Goal: Task Accomplishment & Management: Complete application form

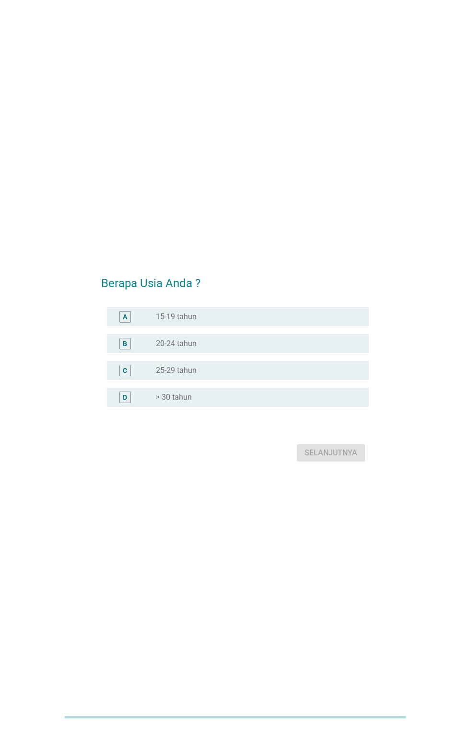
scroll to position [10, 0]
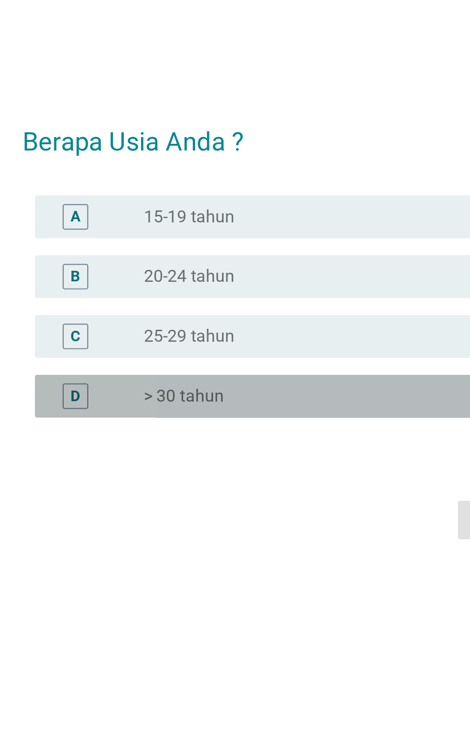
click at [138, 394] on div "D" at bounding box center [135, 388] width 41 height 12
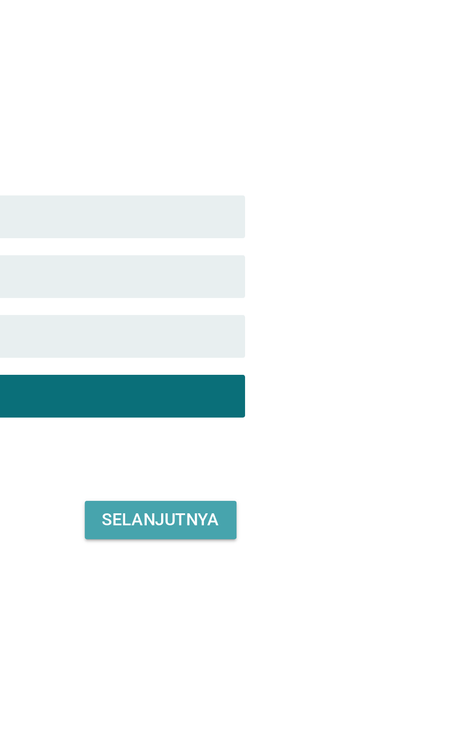
click at [323, 449] on div "Selanjutnya" at bounding box center [330, 444] width 53 height 12
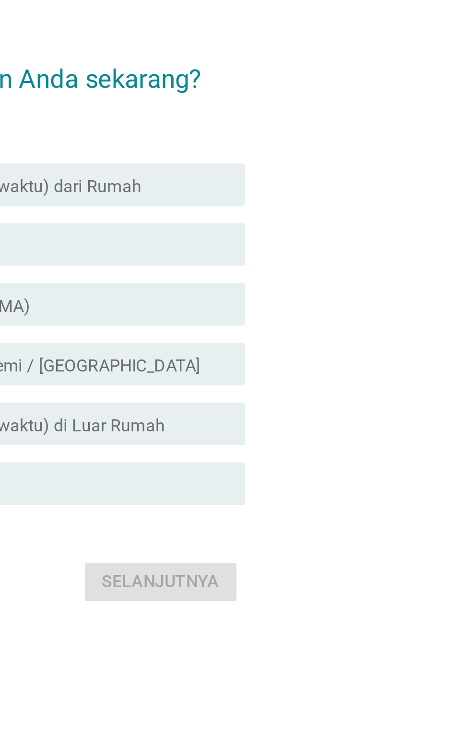
scroll to position [0, 0]
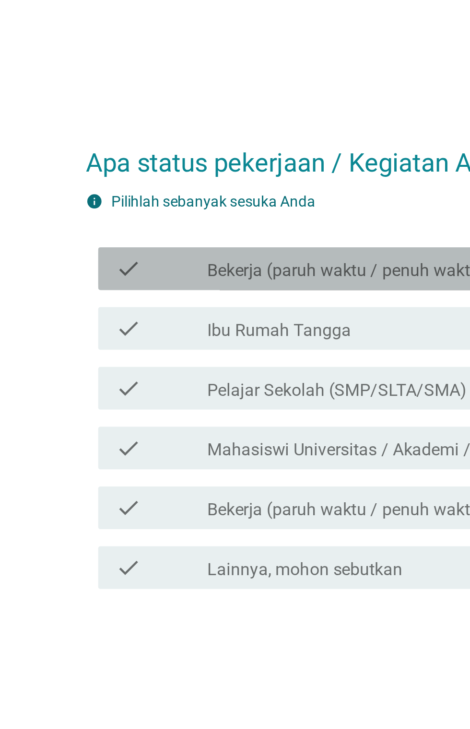
click at [122, 308] on icon "check" at bounding box center [121, 303] width 12 height 12
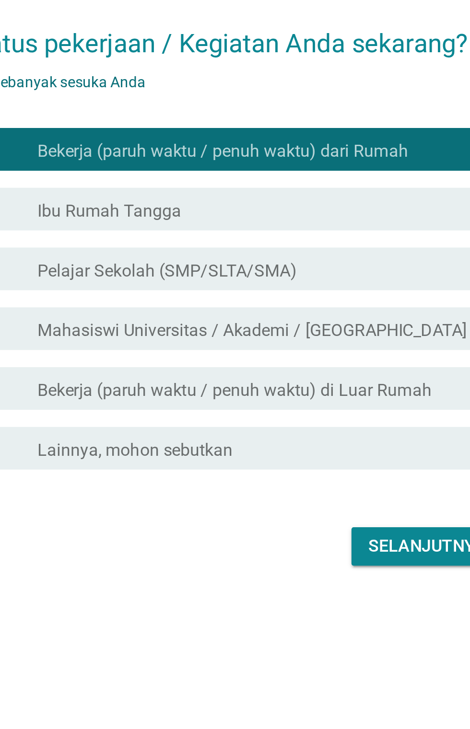
click at [317, 487] on div "Selanjutnya" at bounding box center [330, 481] width 53 height 12
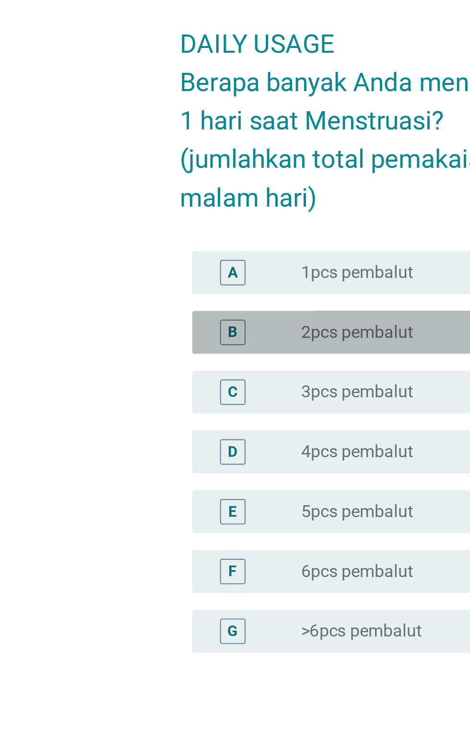
click at [128, 344] on div "B" at bounding box center [125, 338] width 12 height 12
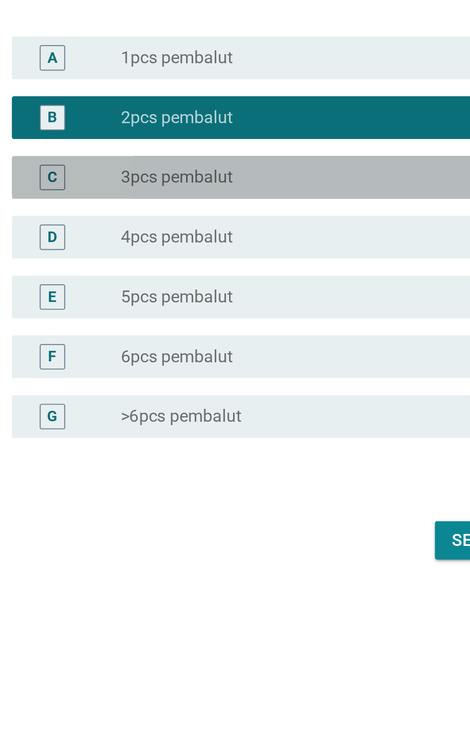
click at [157, 370] on label "3pcs pembalut" at bounding box center [181, 365] width 50 height 10
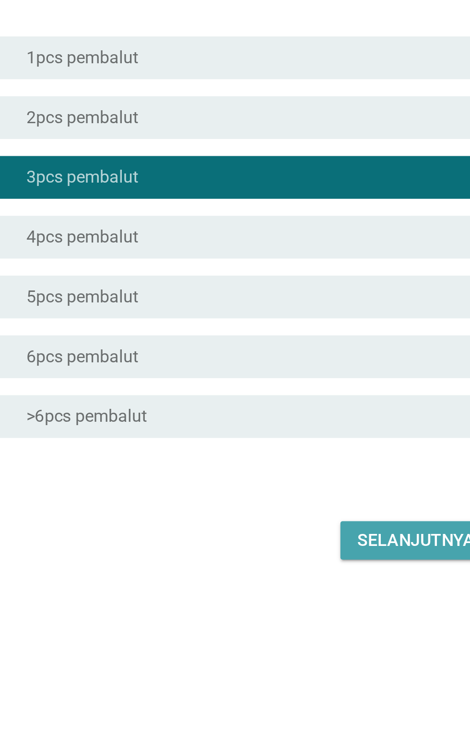
click at [316, 534] on div "Selanjutnya" at bounding box center [330, 528] width 53 height 12
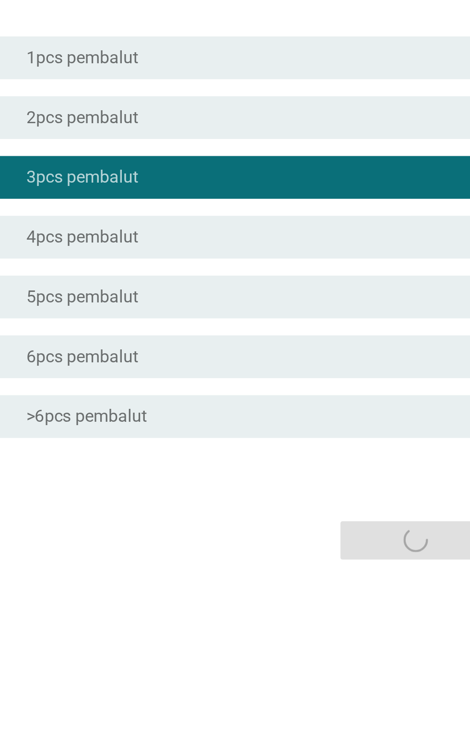
scroll to position [23, 0]
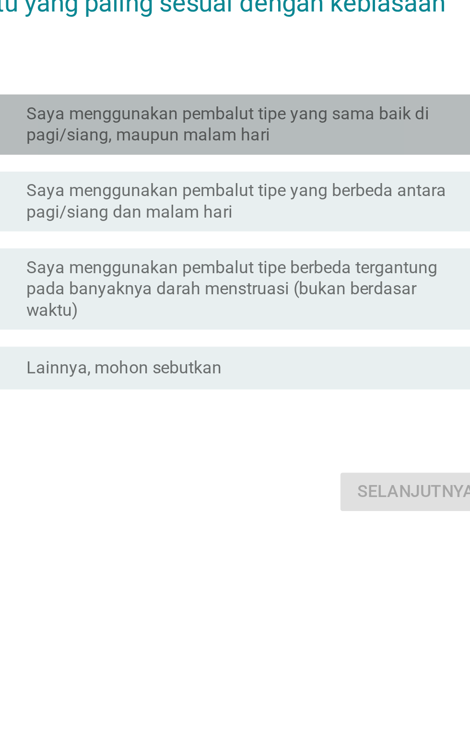
click at [187, 334] on label "Saya menggunakan pembalut tipe yang sama baik di pagi/siang, maupun malam hari" at bounding box center [255, 324] width 198 height 19
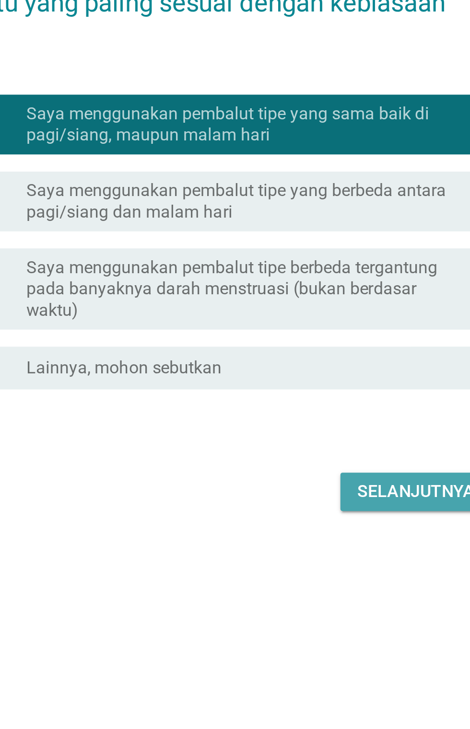
click at [327, 495] on div "Selanjutnya" at bounding box center [330, 490] width 53 height 12
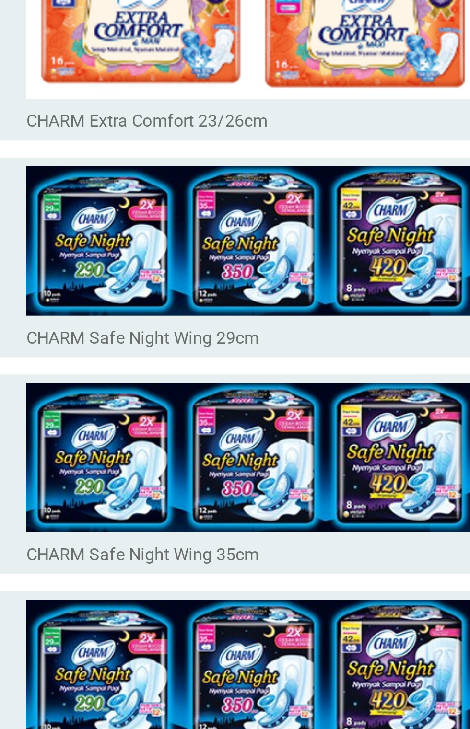
scroll to position [0, 0]
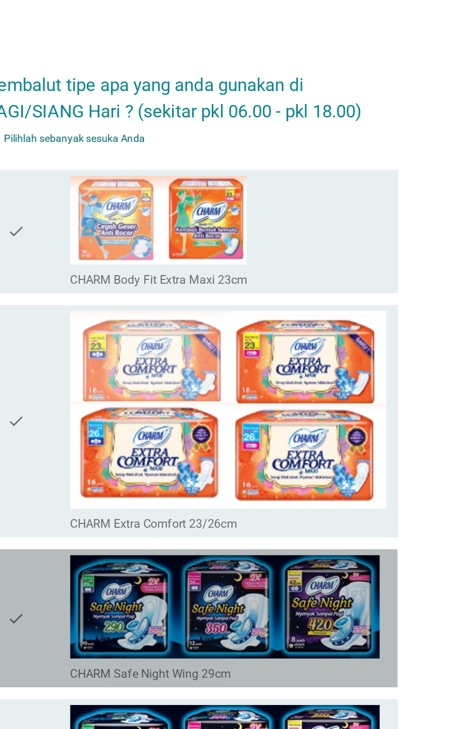
click at [125, 408] on icon "check" at bounding box center [121, 407] width 12 height 82
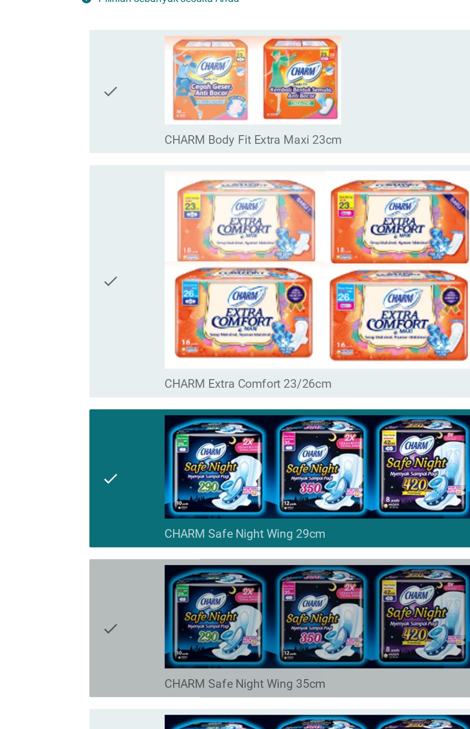
click at [129, 499] on div "check" at bounding box center [135, 505] width 41 height 82
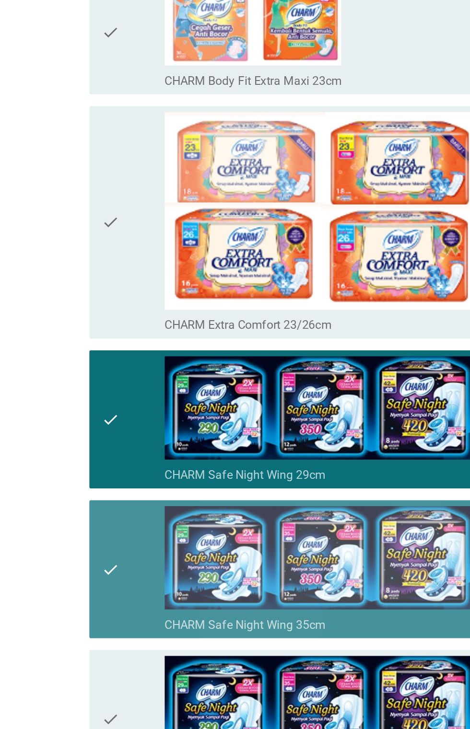
click at [129, 490] on div "check" at bounding box center [135, 505] width 41 height 82
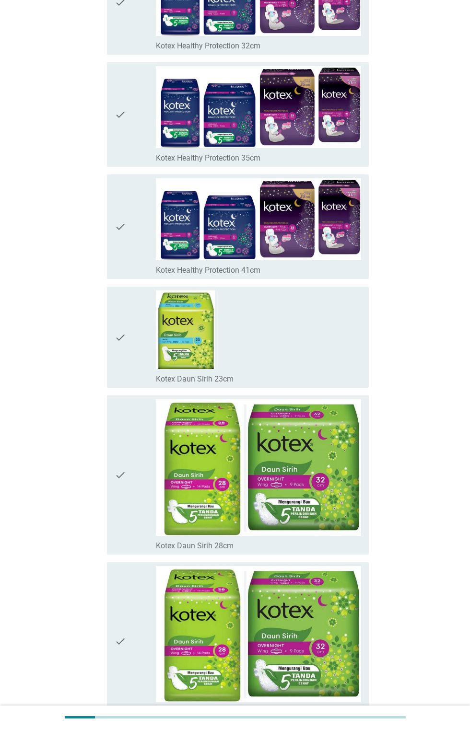
scroll to position [6543, 0]
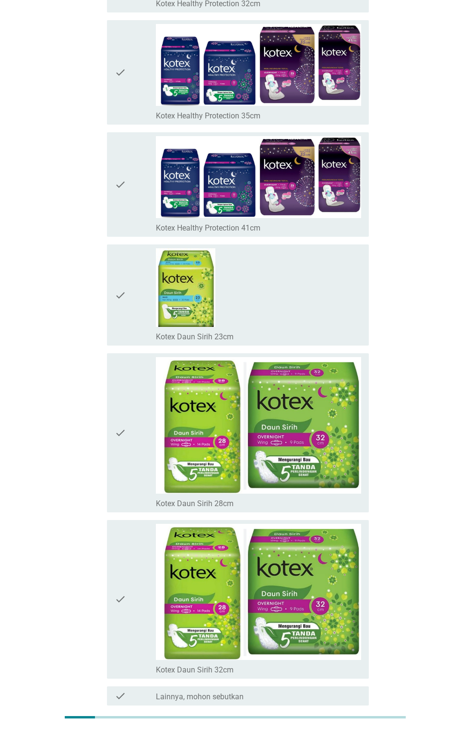
click at [332, 729] on div "Selanjutnya" at bounding box center [330, 741] width 53 height 12
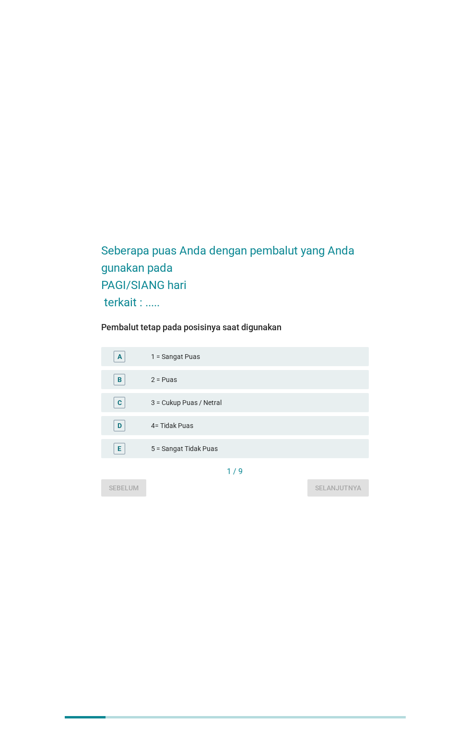
scroll to position [16, 0]
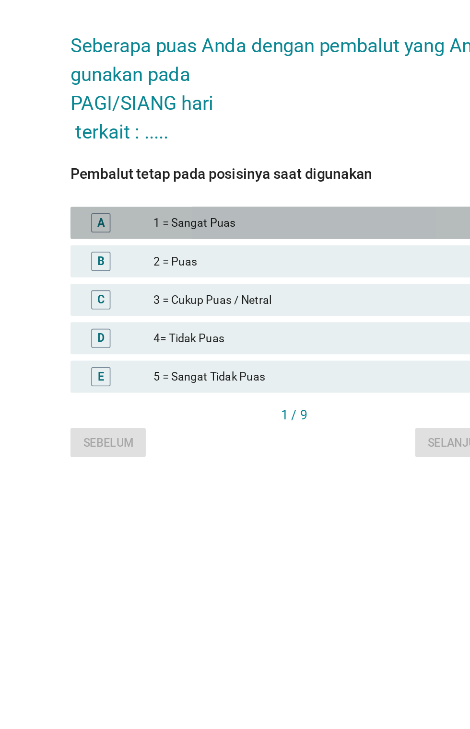
click at [128, 346] on div "A" at bounding box center [119, 341] width 21 height 12
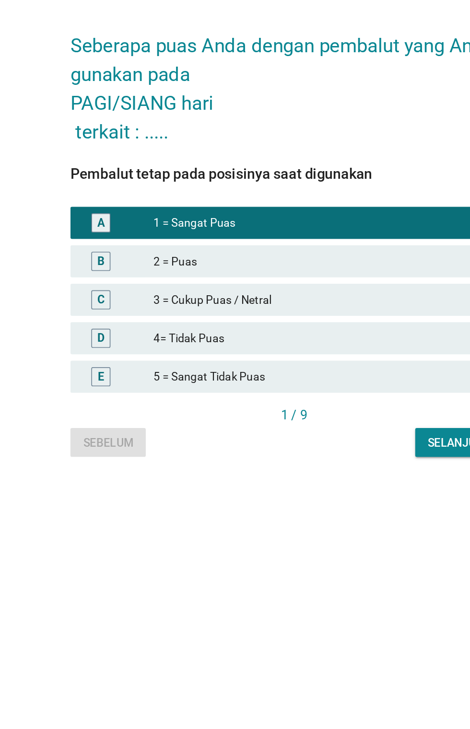
click at [310, 480] on button "Selanjutnya" at bounding box center [337, 471] width 61 height 17
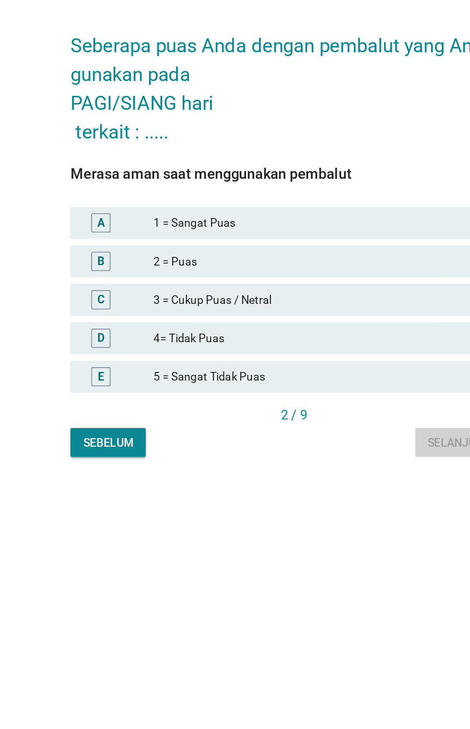
scroll to position [0, 0]
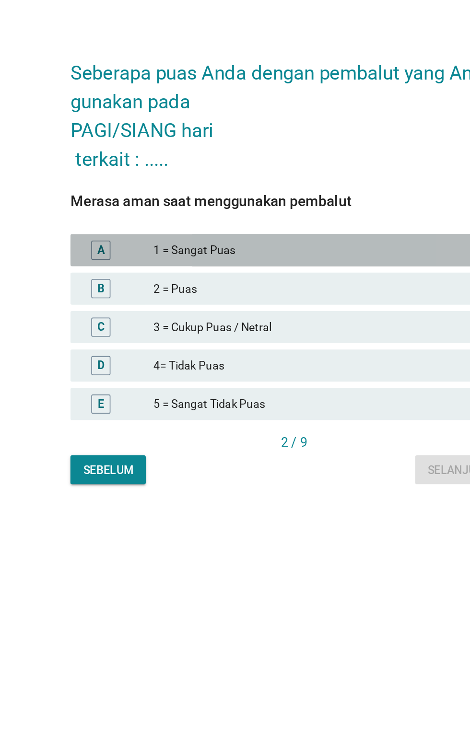
click at [128, 363] on div "A" at bounding box center [119, 357] width 21 height 12
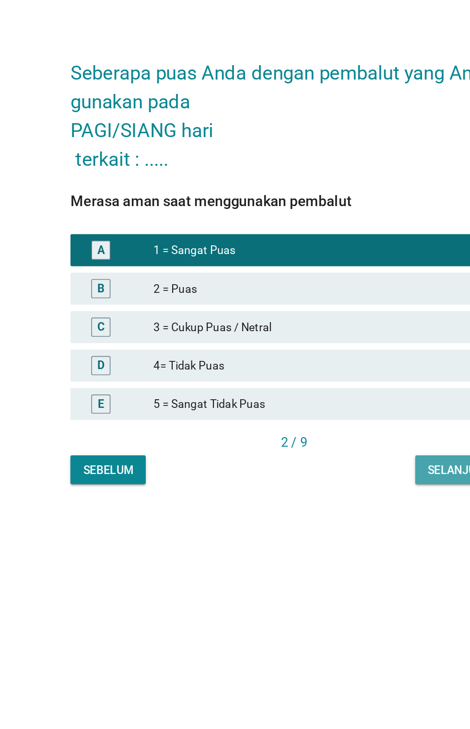
click at [329, 493] on div "Selanjutnya" at bounding box center [338, 488] width 46 height 10
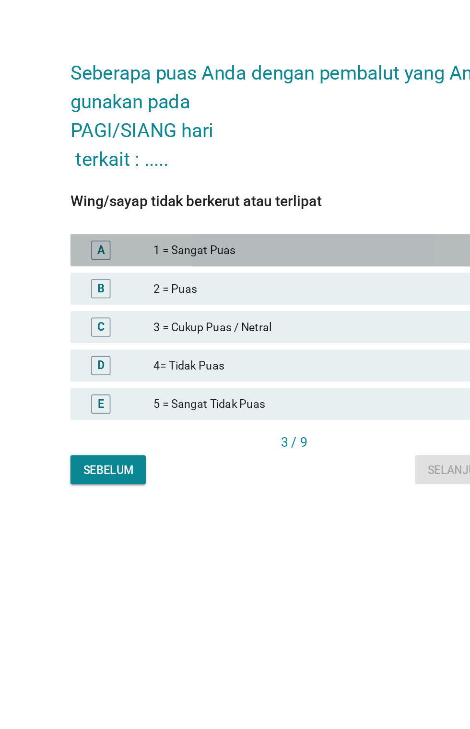
click at [250, 363] on div "1 = Sangat Puas" at bounding box center [256, 357] width 210 height 12
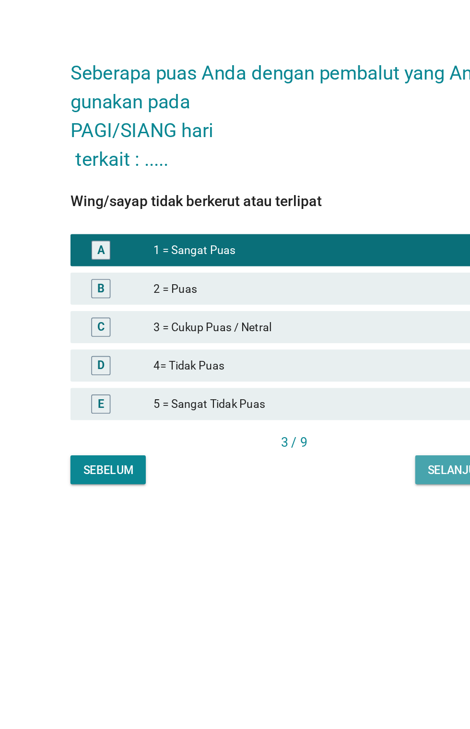
click at [328, 493] on div "Selanjutnya" at bounding box center [338, 488] width 46 height 10
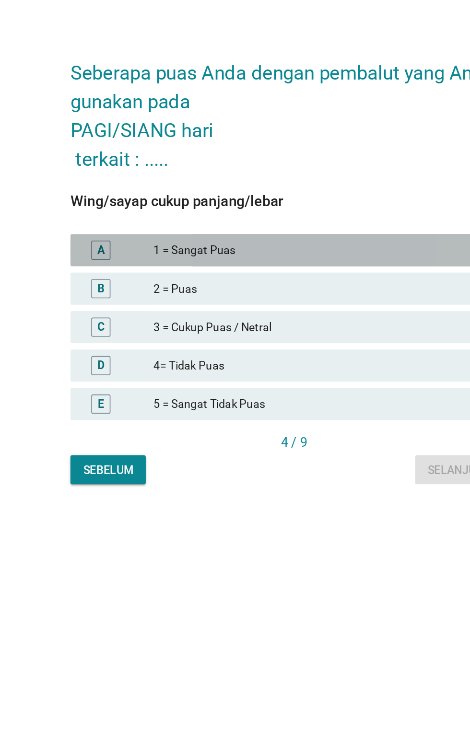
click at [247, 363] on div "1 = Sangat Puas" at bounding box center [256, 357] width 210 height 12
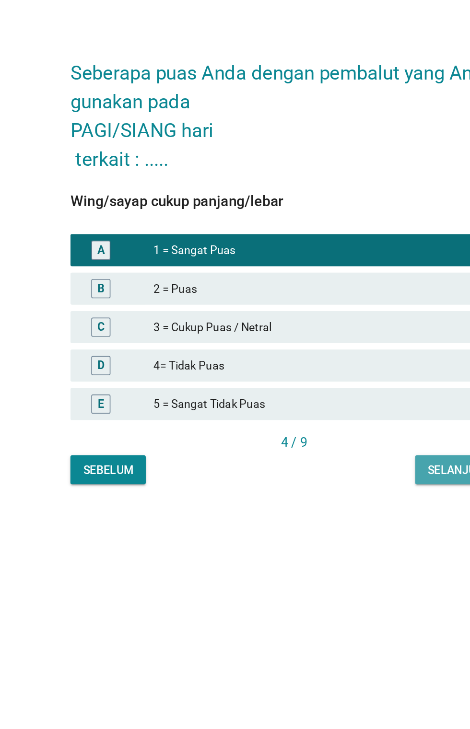
click at [325, 497] on button "Selanjutnya" at bounding box center [337, 487] width 61 height 17
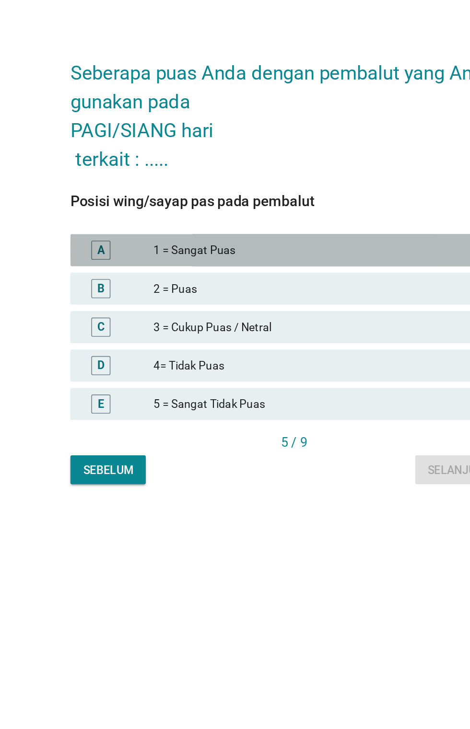
click at [271, 363] on div "1 = Sangat Puas" at bounding box center [256, 357] width 210 height 12
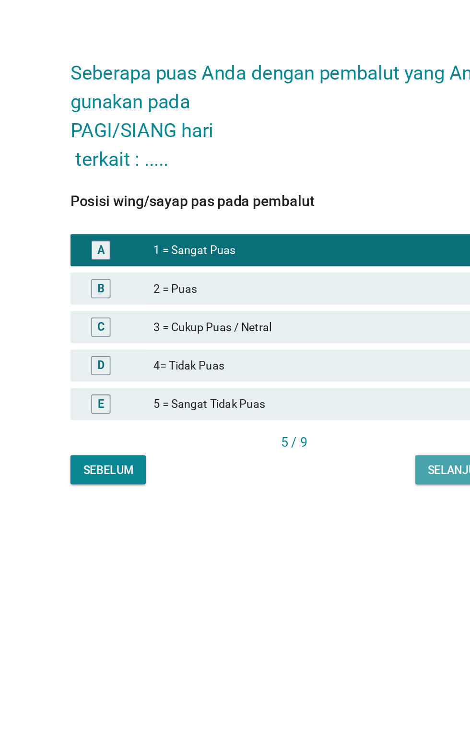
click at [331, 493] on div "Selanjutnya" at bounding box center [338, 488] width 46 height 10
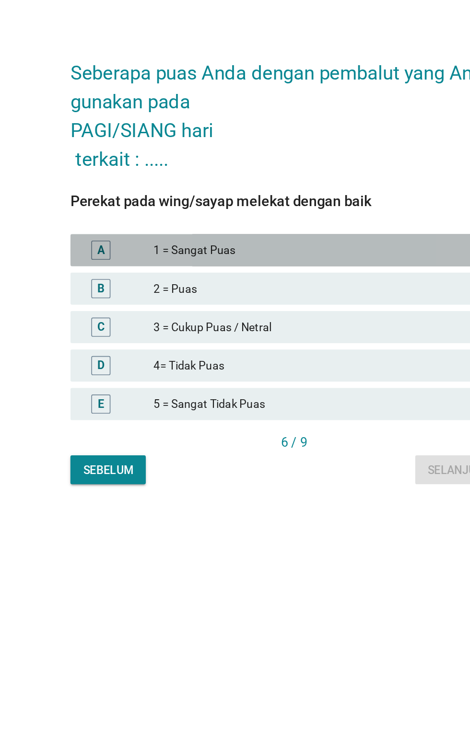
click at [263, 366] on div "A 1 = Sangat Puas" at bounding box center [234, 356] width 267 height 19
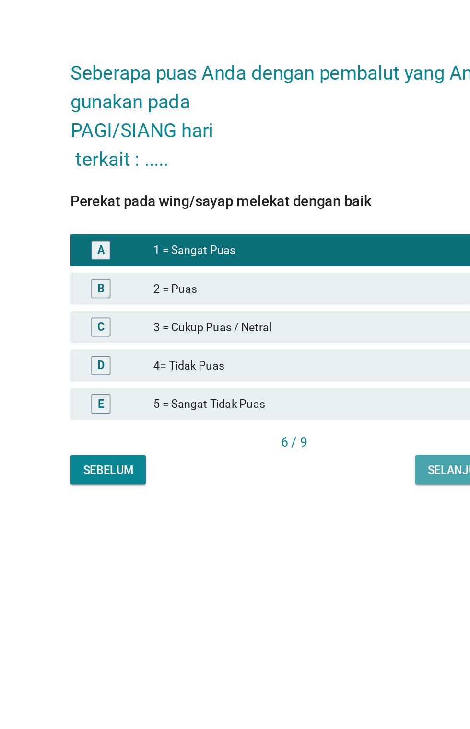
click at [328, 493] on div "Selanjutnya" at bounding box center [338, 488] width 46 height 10
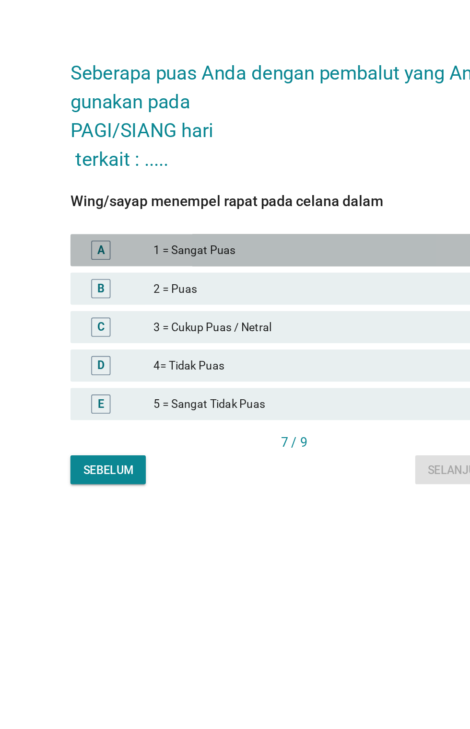
click at [290, 363] on div "1 = Sangat Puas" at bounding box center [256, 357] width 210 height 12
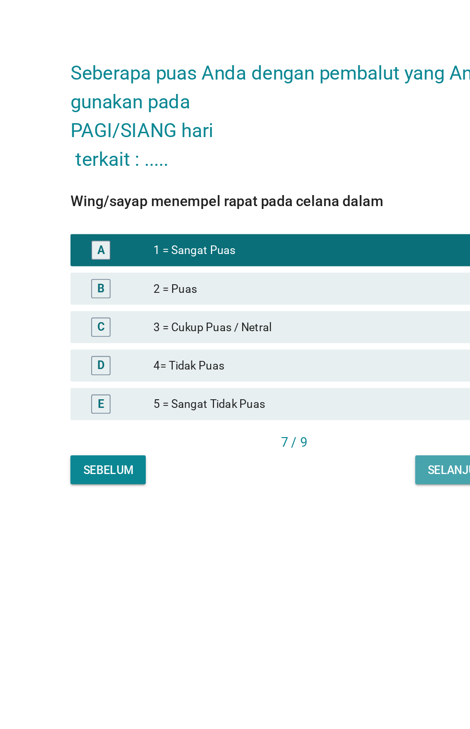
click at [327, 497] on button "Selanjutnya" at bounding box center [337, 487] width 61 height 17
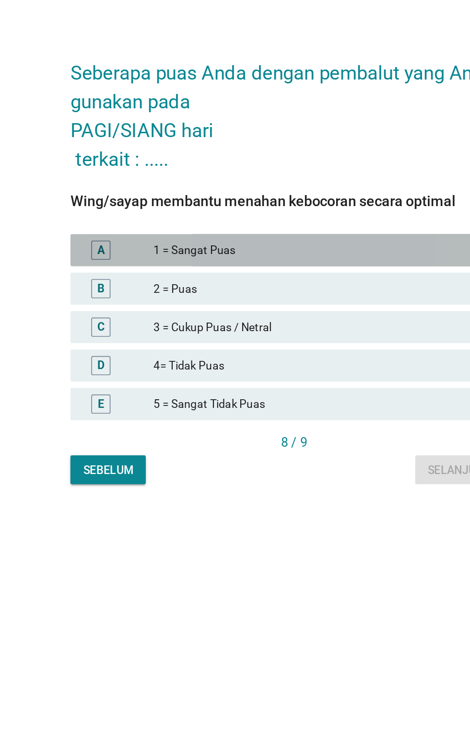
click at [263, 363] on div "1 = Sangat Puas" at bounding box center [256, 357] width 210 height 12
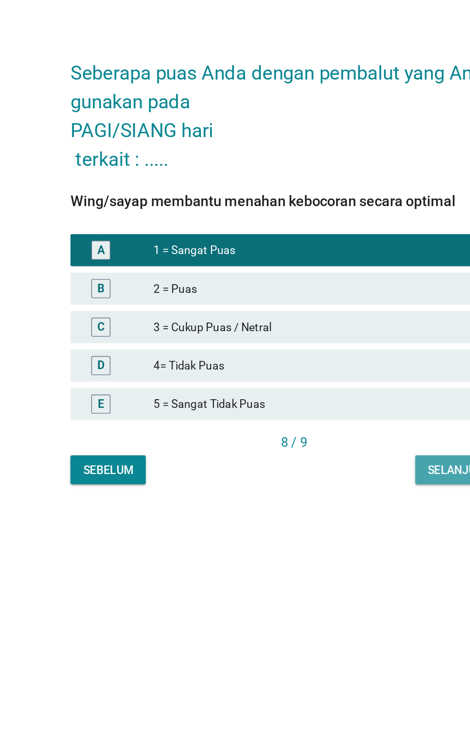
click at [331, 493] on div "Selanjutnya" at bounding box center [338, 488] width 46 height 10
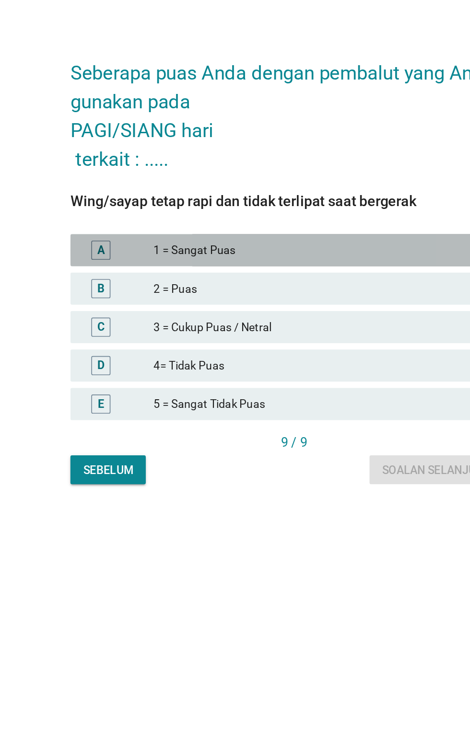
click at [264, 363] on div "1 = Sangat Puas" at bounding box center [256, 357] width 210 height 12
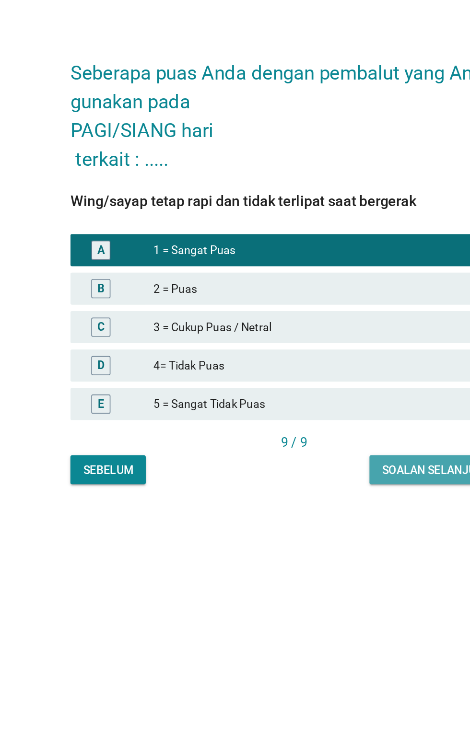
click at [319, 497] on button "Soalan selanjutnya" at bounding box center [324, 487] width 89 height 17
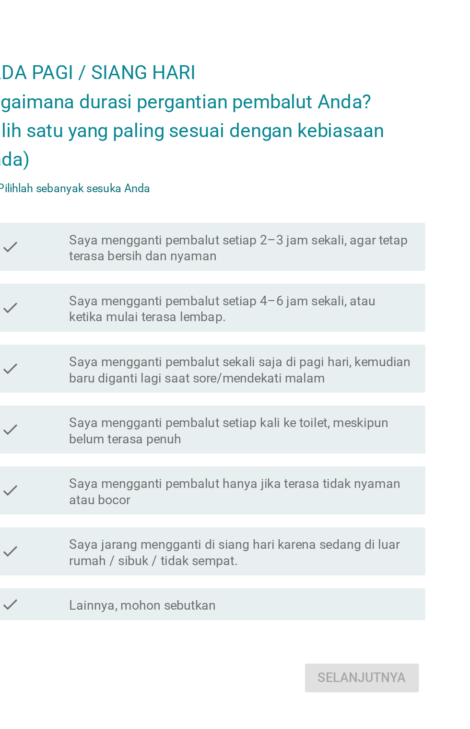
click at [351, 338] on label "Saya mengganti pembalut setiap 4–6 jam sekali, atau ketika mulai terasa lembap." at bounding box center [258, 328] width 205 height 19
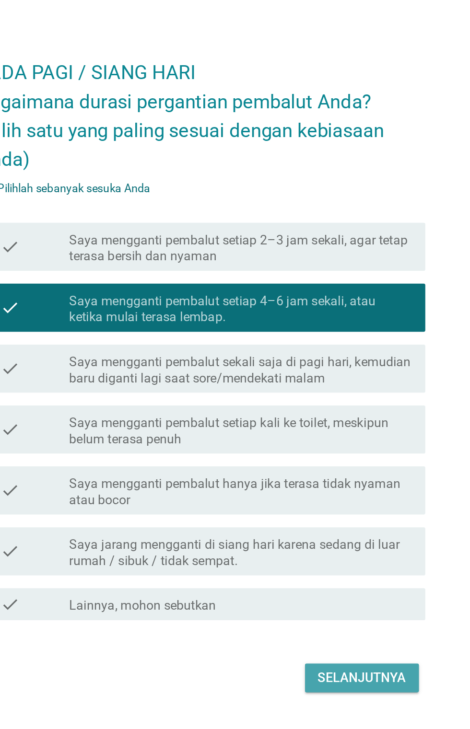
click at [351, 555] on div "Selanjutnya" at bounding box center [330, 549] width 53 height 12
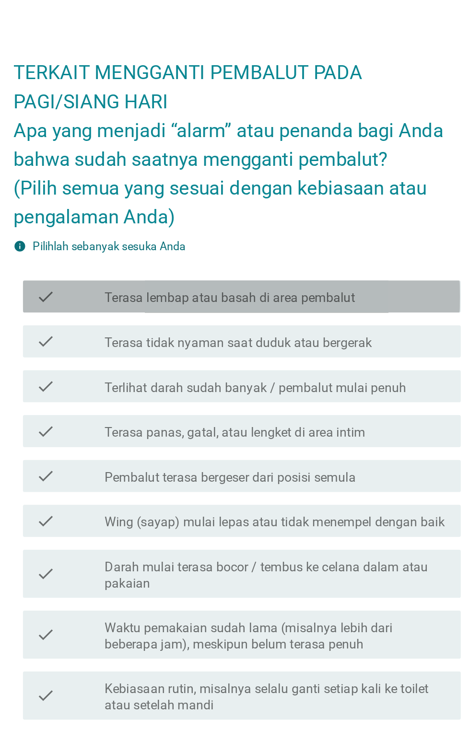
click at [325, 265] on div "check_box_outline_blank Terasa lembap atau basah di area pembalut" at bounding box center [258, 260] width 205 height 12
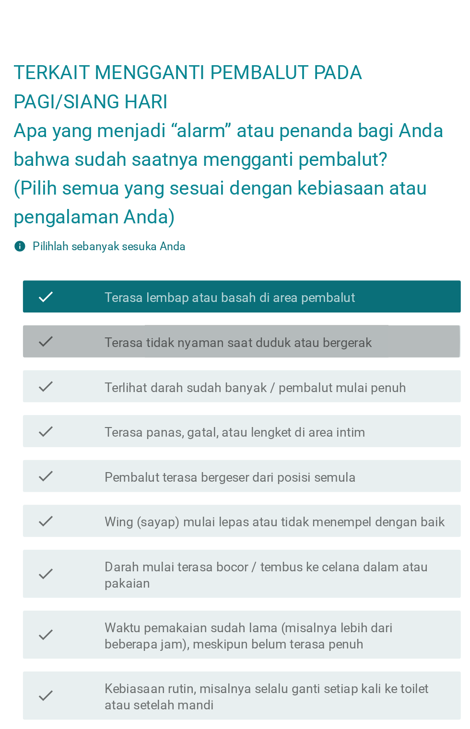
click at [308, 292] on label "Terasa tidak nyaman saat duduk atau bergerak" at bounding box center [236, 287] width 160 height 10
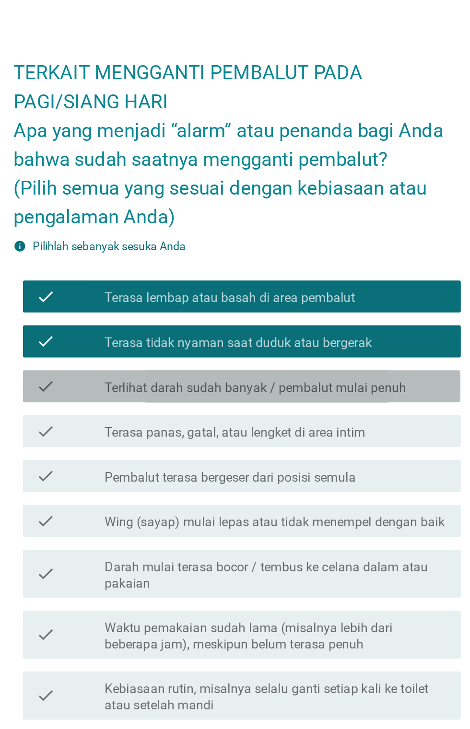
click at [330, 319] on label "Terlihat darah sudah banyak / pembalut mulai penuh" at bounding box center [246, 314] width 180 height 10
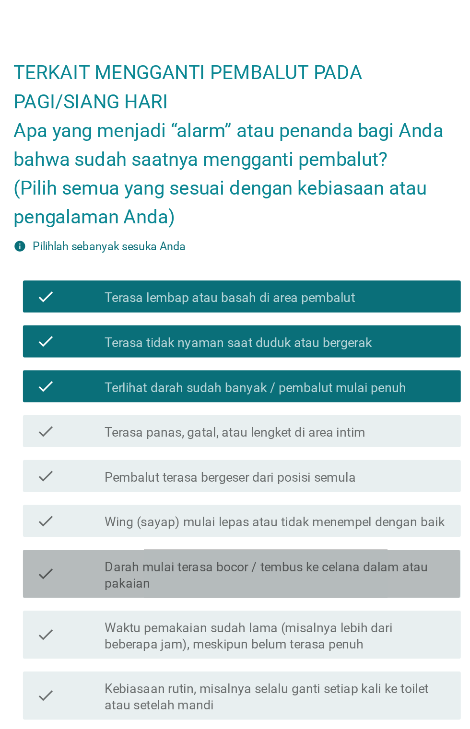
click at [339, 436] on label "Darah mulai terasa bocor / tembus ke celana dalam atau pakaian" at bounding box center [258, 426] width 205 height 19
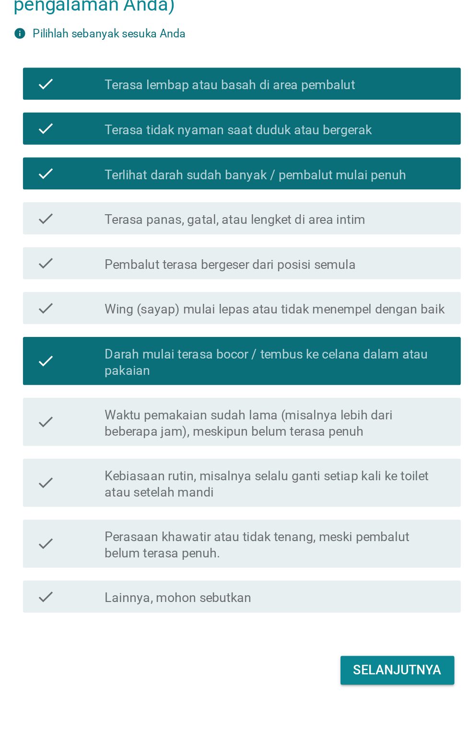
click at [334, 616] on div "Selanjutnya" at bounding box center [330, 611] width 53 height 12
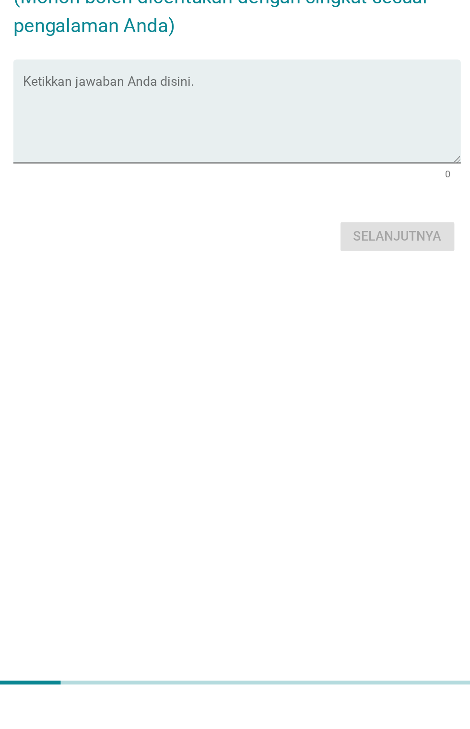
scroll to position [72, 0]
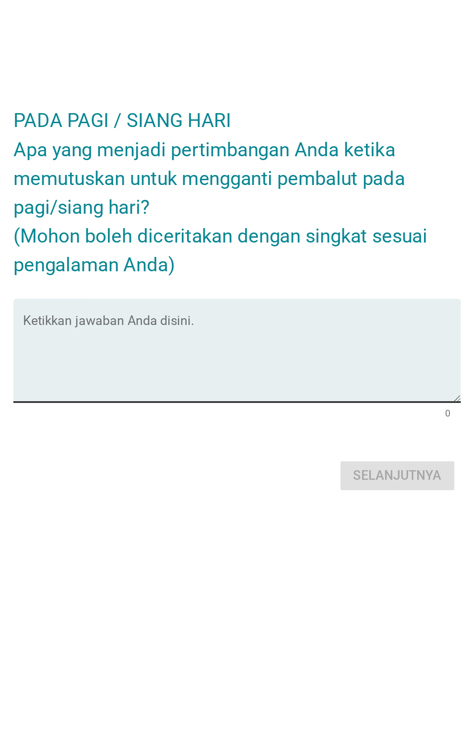
click at [248, 367] on textarea "Ketikkan jawaban Anda disini." at bounding box center [237, 381] width 261 height 50
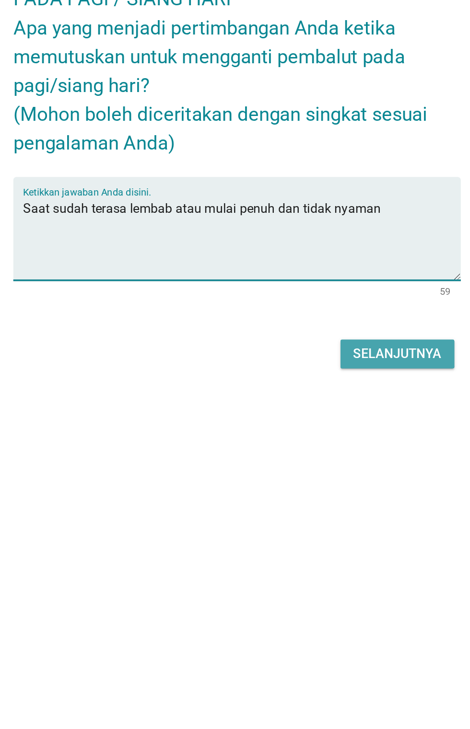
type textarea "Saat sudah terasa lembab atau mulai penuh dan tidak nyaman"
click at [328, 445] on div "Selanjutnya" at bounding box center [330, 451] width 53 height 12
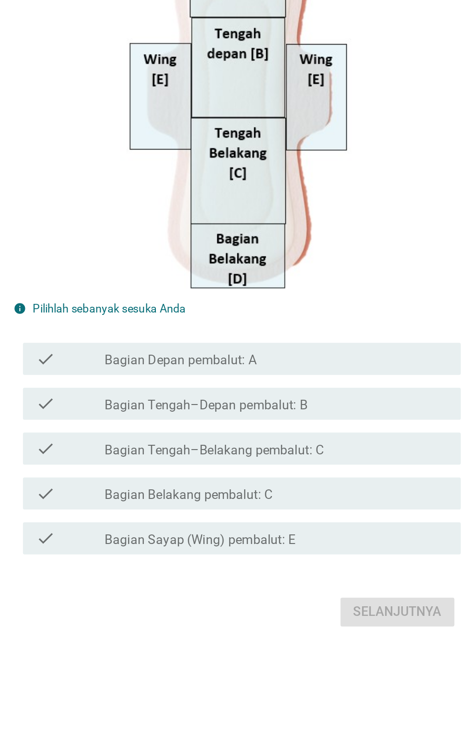
scroll to position [0, 0]
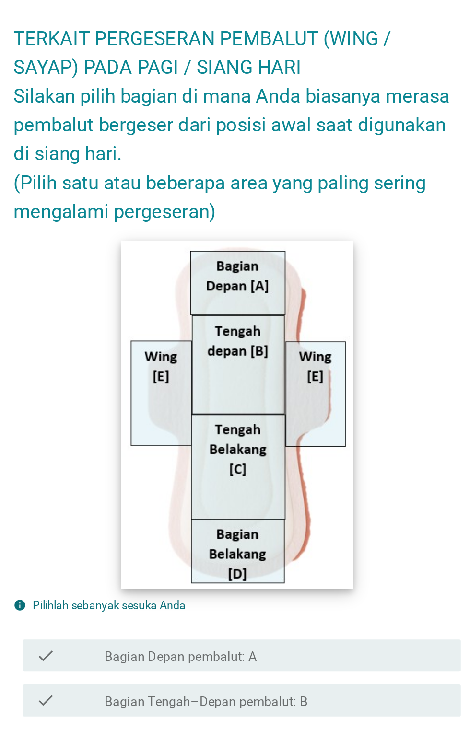
click at [245, 296] on img at bounding box center [234, 333] width 139 height 209
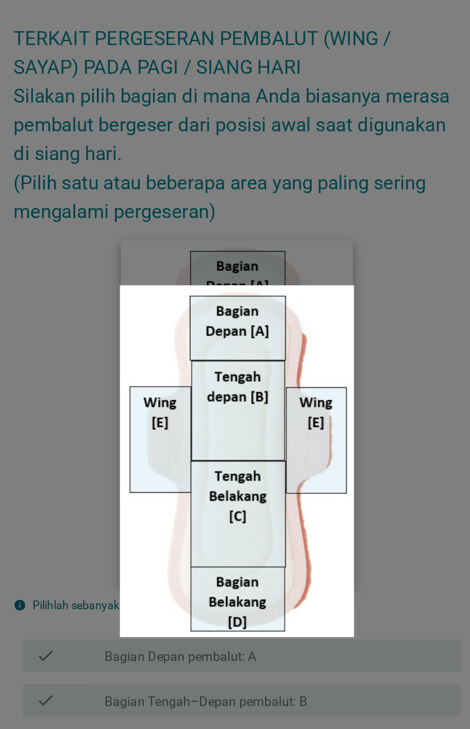
click at [232, 281] on img at bounding box center [235, 361] width 140 height 211
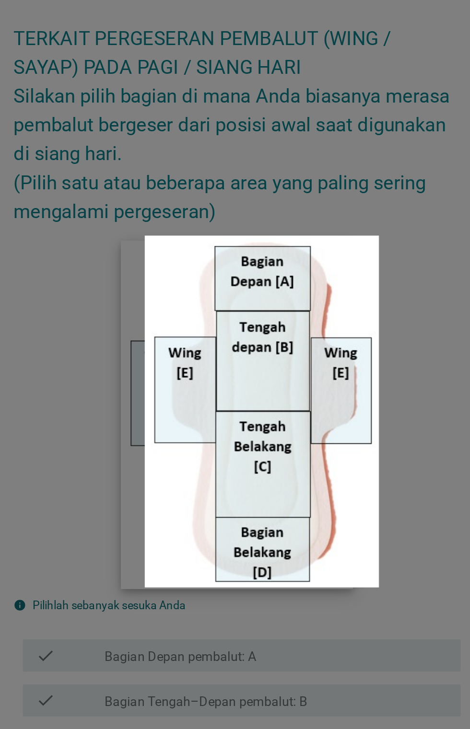
click at [277, 339] on img at bounding box center [250, 331] width 140 height 211
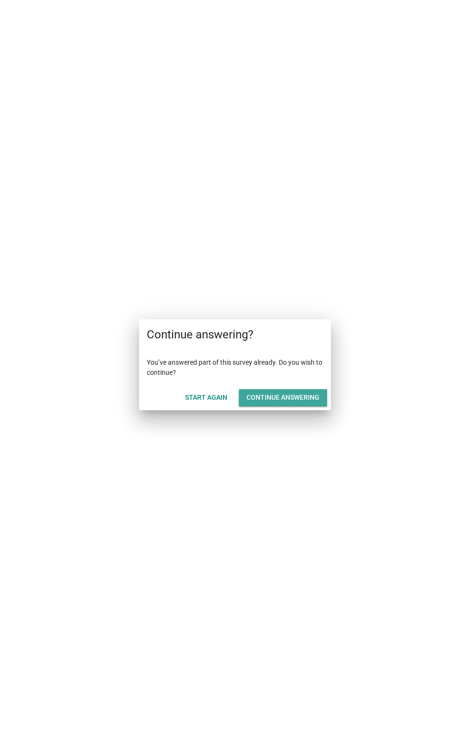
click at [298, 400] on div "Continue answering" at bounding box center [282, 398] width 73 height 10
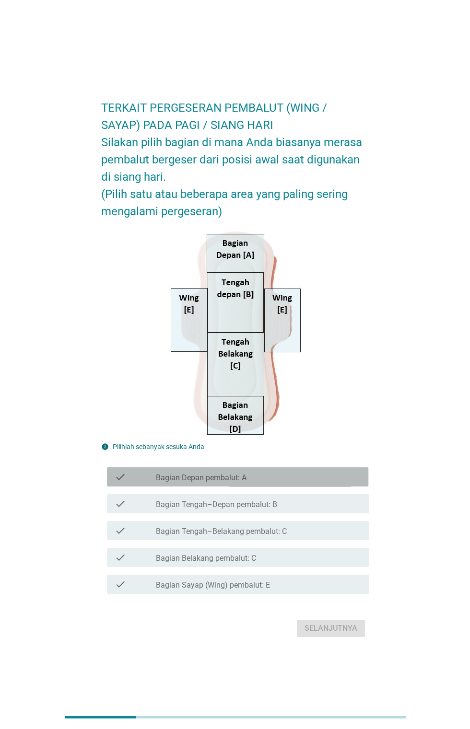
click at [308, 483] on div "check_box_outline_blank Bagian Depan pembalut: A" at bounding box center [258, 477] width 205 height 12
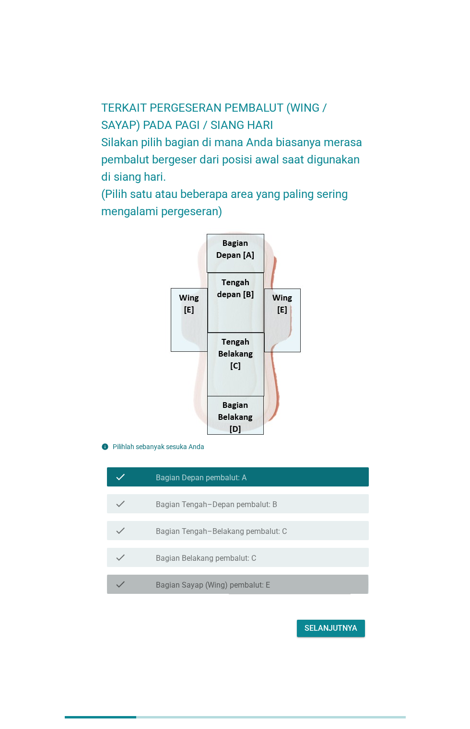
click at [307, 590] on div "check_box_outline_blank Bagian Sayap (Wing) pembalut: E" at bounding box center [258, 585] width 205 height 12
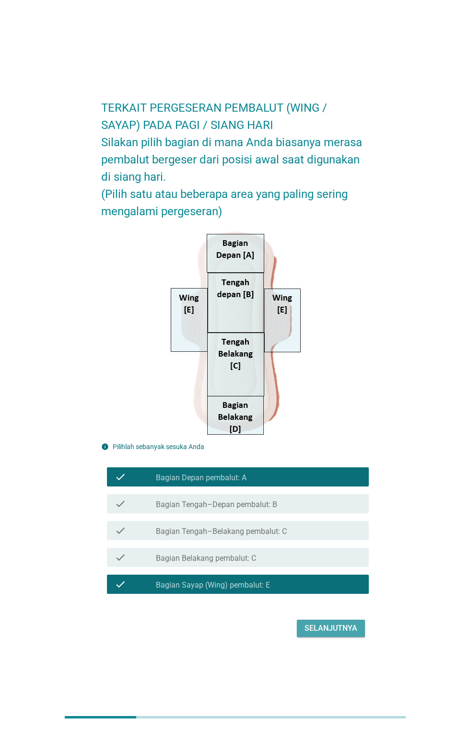
click at [352, 634] on div "Selanjutnya" at bounding box center [330, 629] width 53 height 12
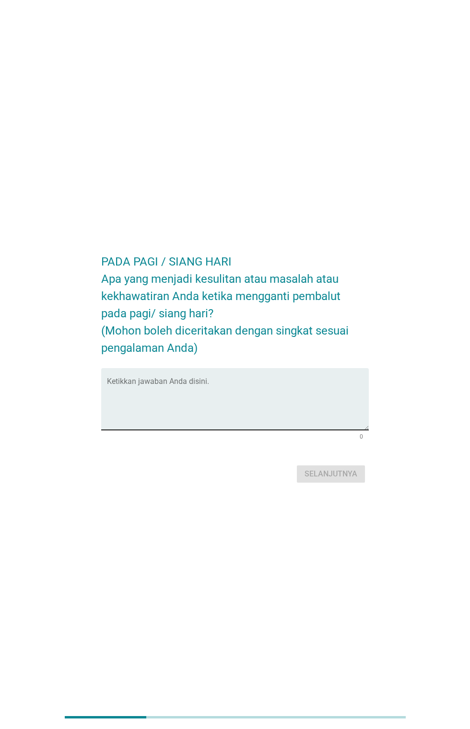
click at [242, 422] on textarea "Ketikkan jawaban Anda disini." at bounding box center [237, 405] width 261 height 50
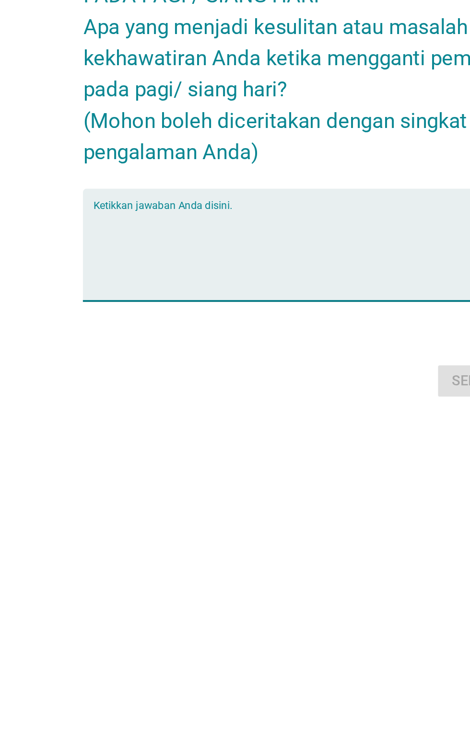
click at [200, 430] on textarea "Ketikkan jawaban Anda disini." at bounding box center [237, 405] width 261 height 50
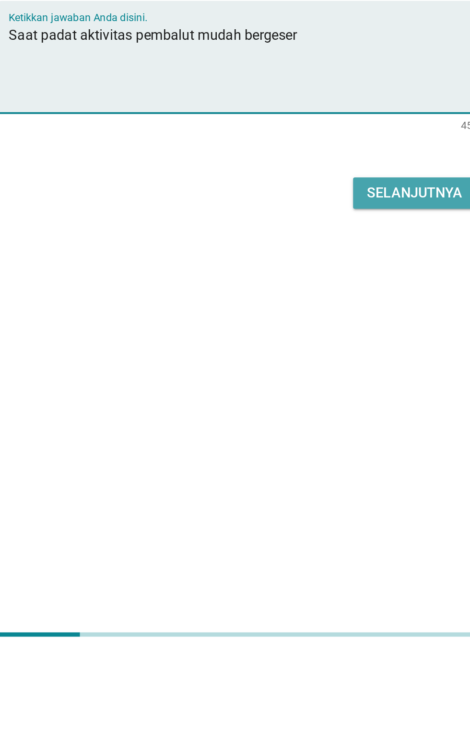
type textarea "Saat padat aktivitas pembalut mudah bergeser"
click at [330, 480] on div "Selanjutnya" at bounding box center [330, 474] width 53 height 12
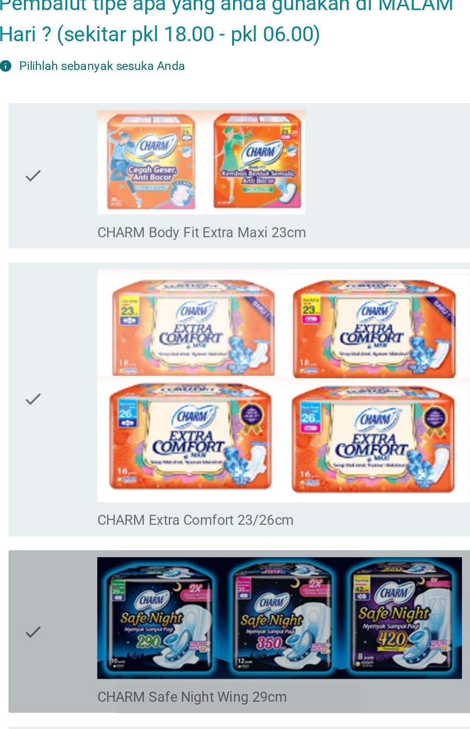
click at [131, 403] on div "check" at bounding box center [135, 407] width 41 height 82
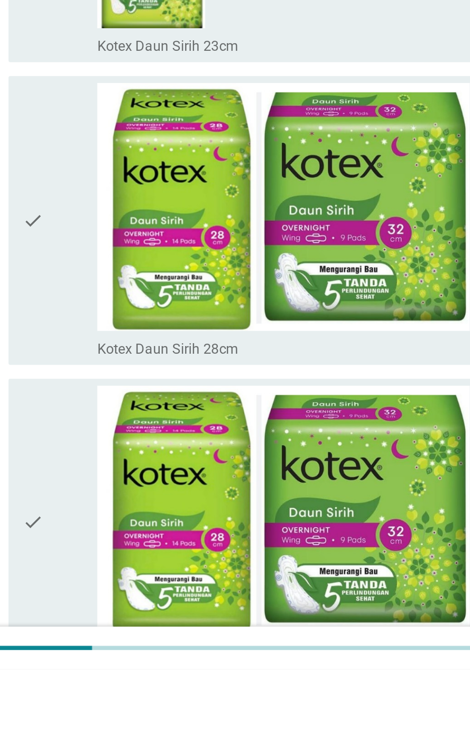
scroll to position [6543, 0]
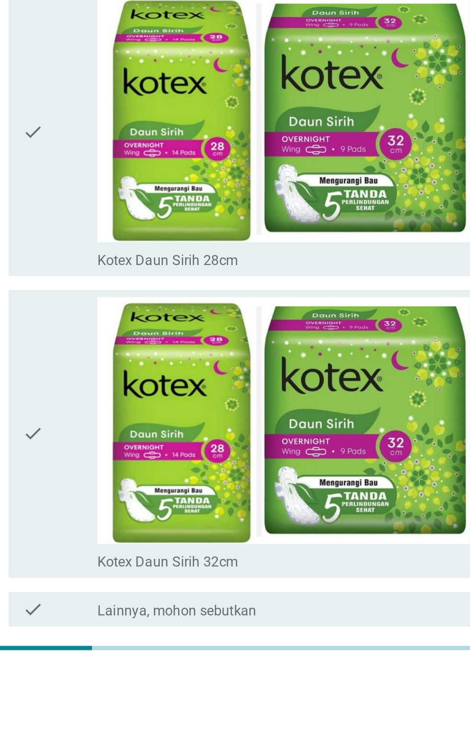
click at [333, 729] on div "Selanjutnya" at bounding box center [330, 741] width 53 height 12
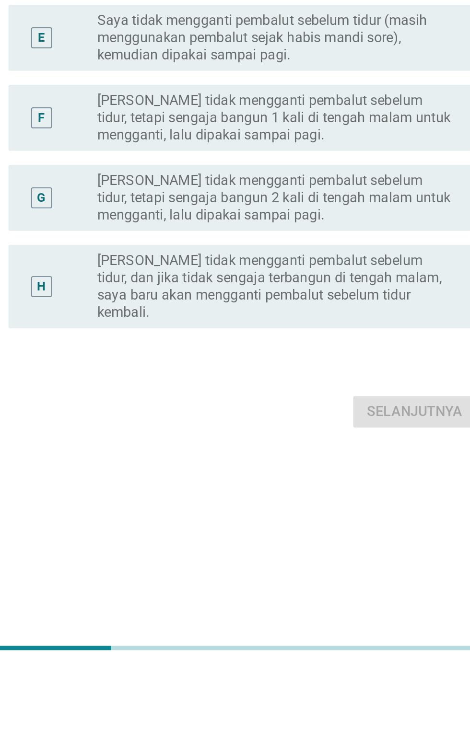
scroll to position [58, 0]
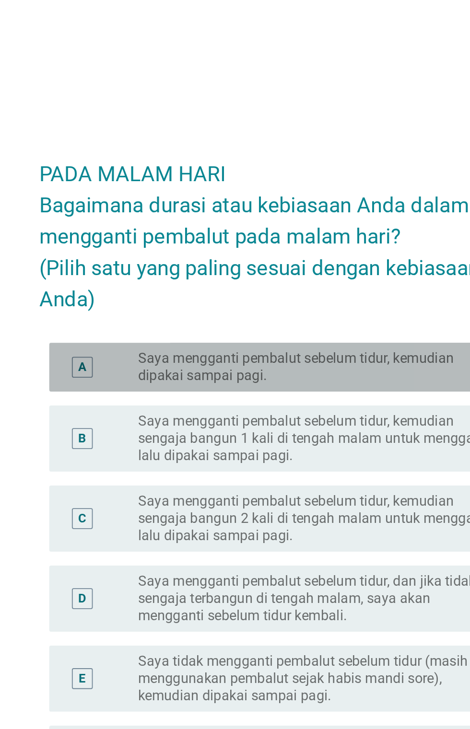
click at [260, 218] on label "Saya mengganti pembalut sebelum tidur, kemudian dipakai sampai pagi." at bounding box center [255, 208] width 198 height 19
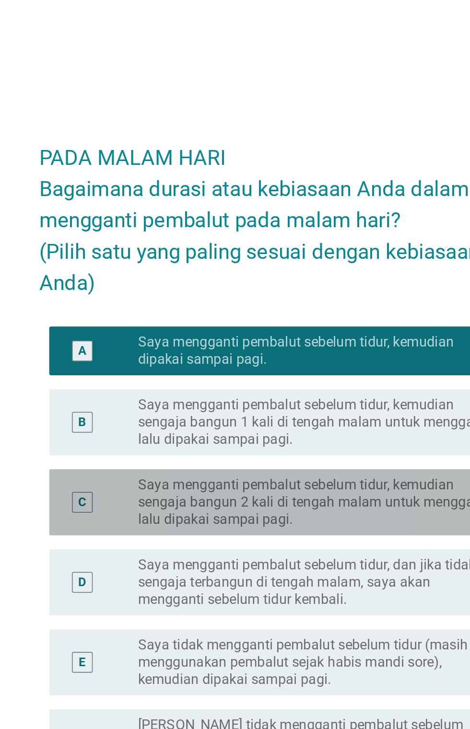
scroll to position [23, 0]
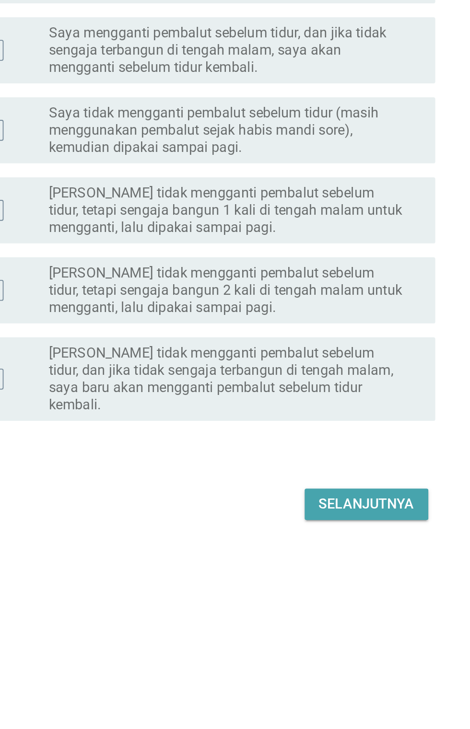
click at [333, 593] on div "Selanjutnya" at bounding box center [330, 588] width 53 height 12
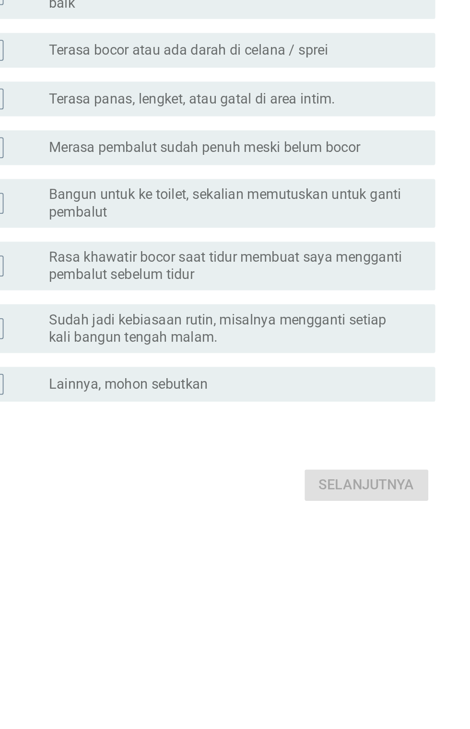
scroll to position [0, 0]
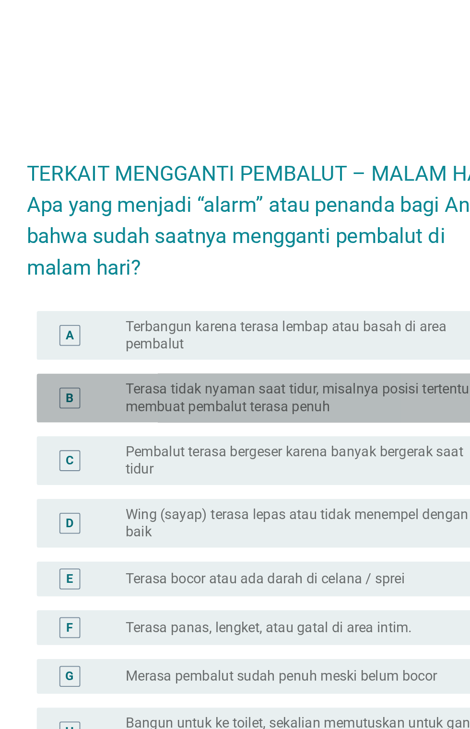
click at [300, 270] on label "Terasa tidak nyaman saat tidur, misalnya posisi tertentu membuat pembalut teras…" at bounding box center [255, 260] width 198 height 19
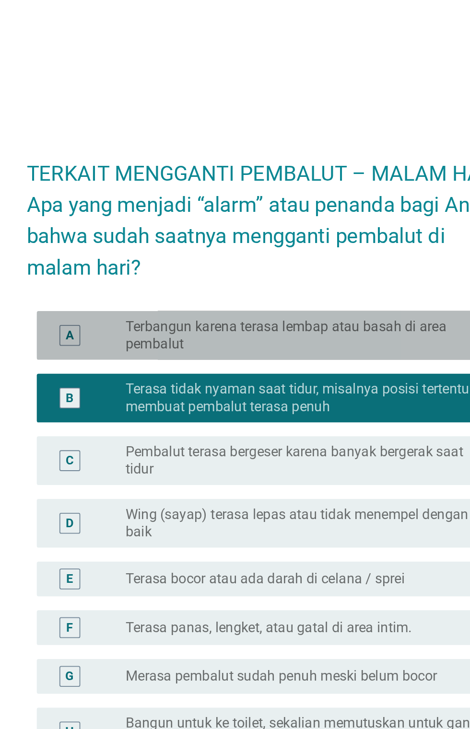
click at [302, 235] on label "Terbangun karena terasa lembap atau basah di area pembalut" at bounding box center [255, 225] width 198 height 19
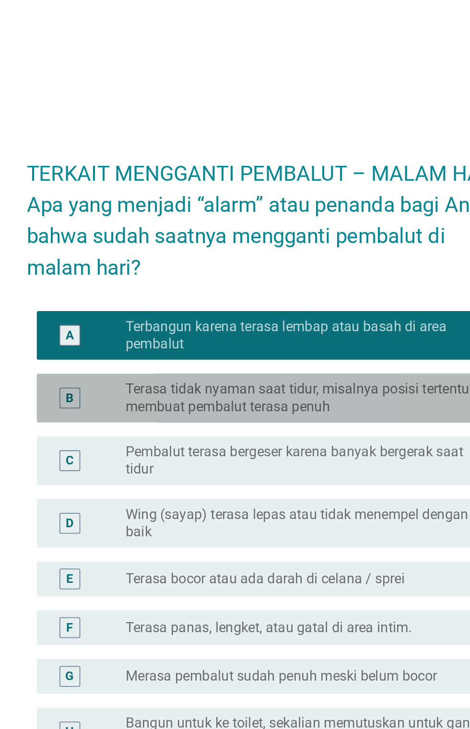
click at [307, 270] on label "Terasa tidak nyaman saat tidur, misalnya posisi tertentu membuat pembalut teras…" at bounding box center [255, 260] width 198 height 19
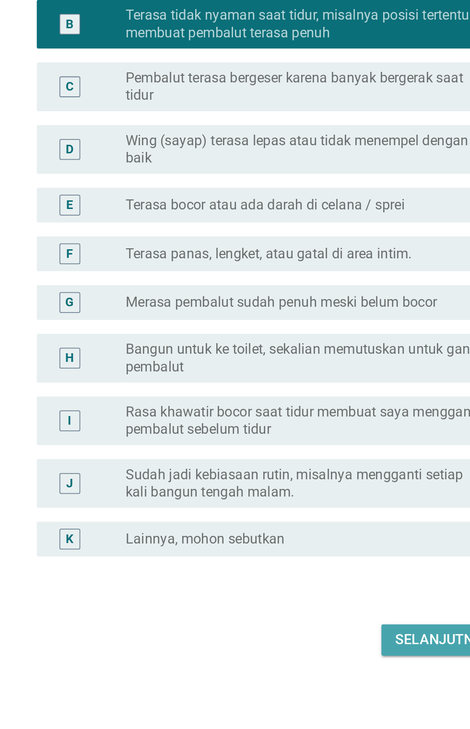
click at [320, 606] on div "Selanjutnya" at bounding box center [330, 600] width 53 height 12
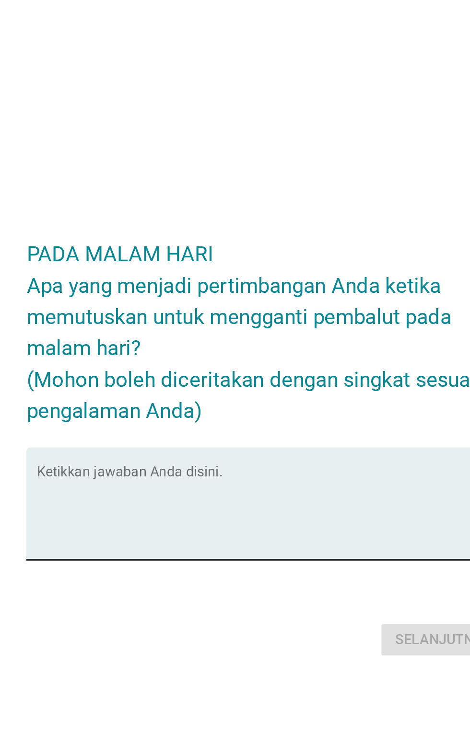
click at [211, 427] on textarea "Ketikkan jawaban Anda disini." at bounding box center [237, 405] width 261 height 50
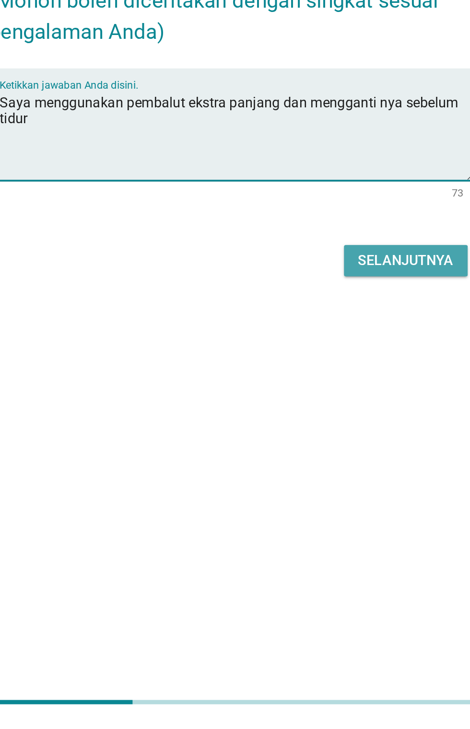
type textarea "Saya menggunakan pembalut ekstra panjang dan mengganti nya sebelum tidur"
click at [327, 480] on div "Selanjutnya" at bounding box center [330, 474] width 53 height 12
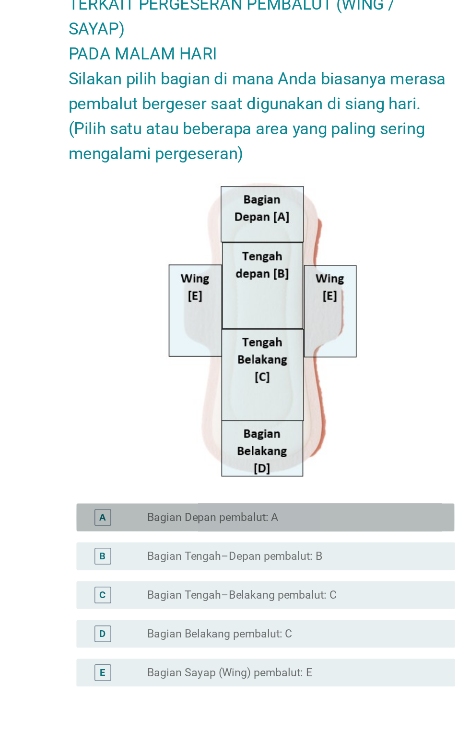
click at [319, 469] on div "radio_button_unchecked Bagian Depan pembalut: A" at bounding box center [255, 464] width 198 height 10
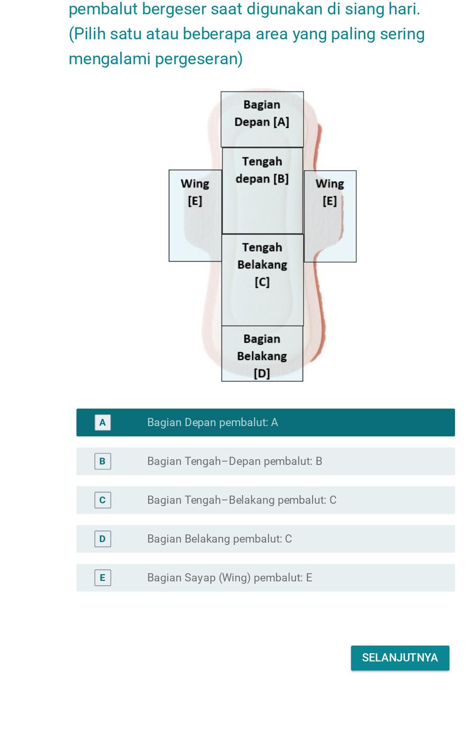
click at [319, 576] on div "radio_button_unchecked Bagian Sayap (Wing) pembalut: E" at bounding box center [255, 572] width 198 height 10
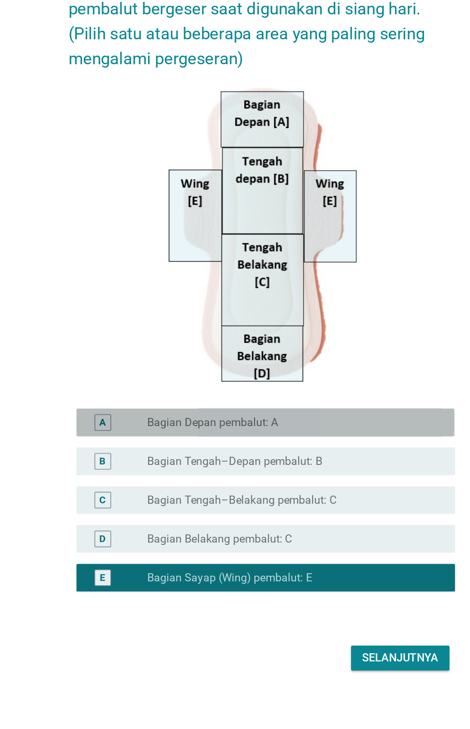
click at [324, 469] on div "radio_button_unchecked Bagian Depan pembalut: A" at bounding box center [255, 464] width 198 height 10
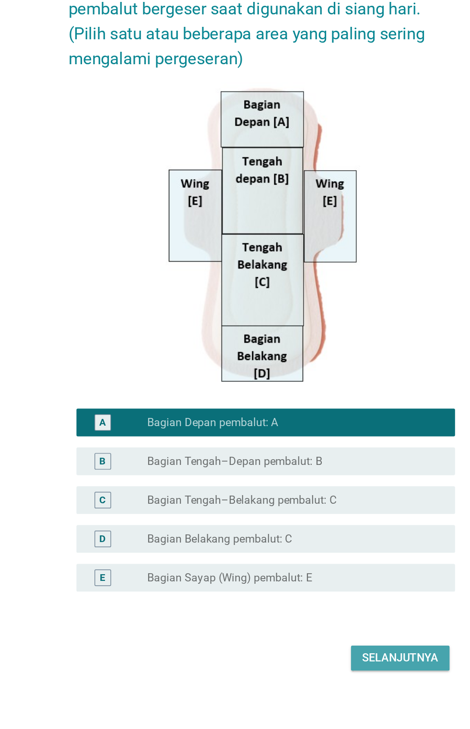
click at [337, 633] on div "Selanjutnya" at bounding box center [330, 627] width 53 height 12
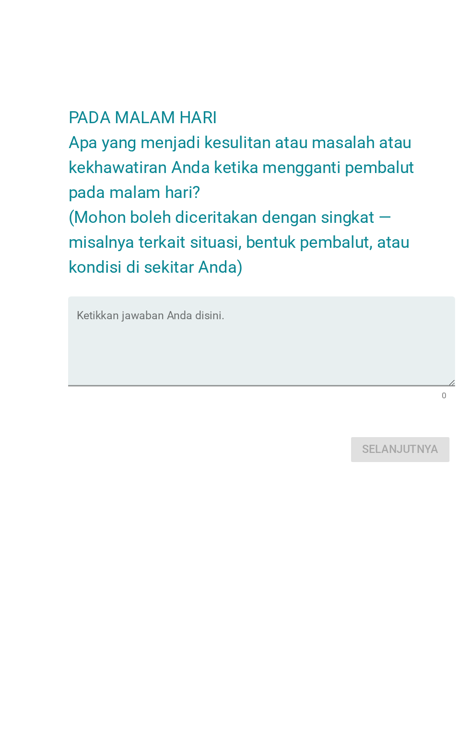
scroll to position [23, 0]
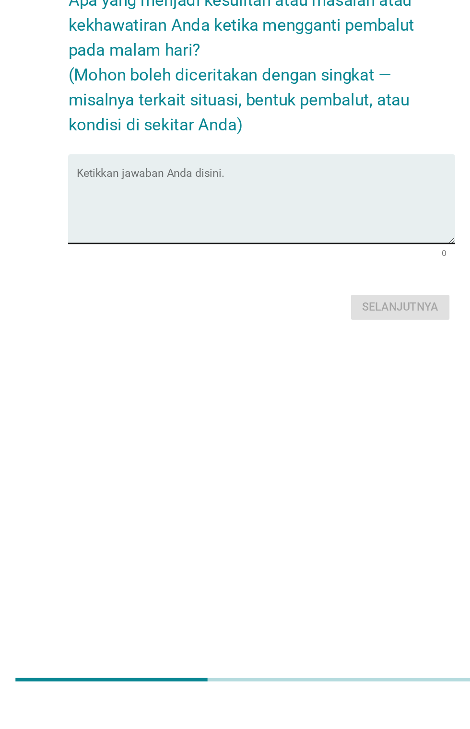
click at [268, 416] on textarea "Ketikkan jawaban Anda disini." at bounding box center [237, 390] width 261 height 50
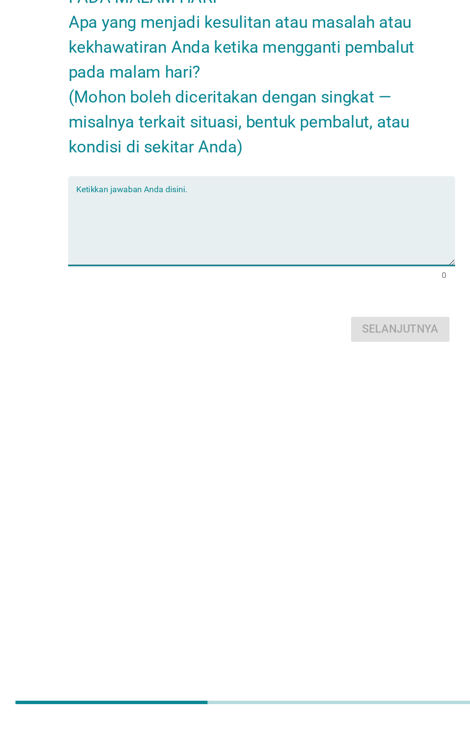
scroll to position [92, 0]
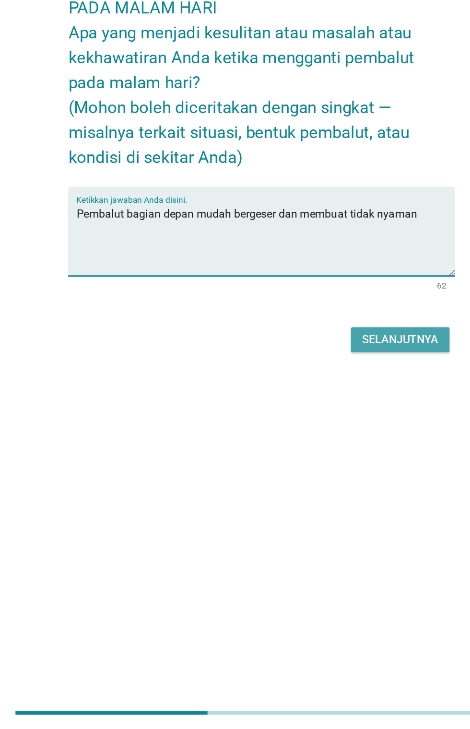
type textarea "Pembalut bagian depan mudah bergeser dan membuat tidak nyaman"
click at [339, 454] on div "Selanjutnya" at bounding box center [330, 460] width 53 height 12
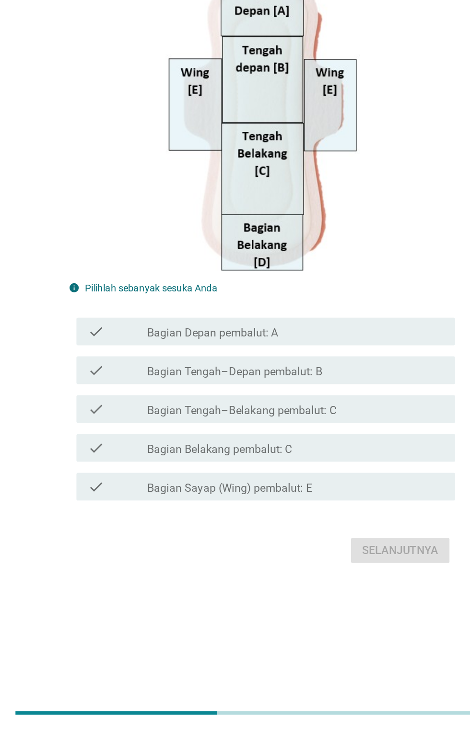
scroll to position [0, 0]
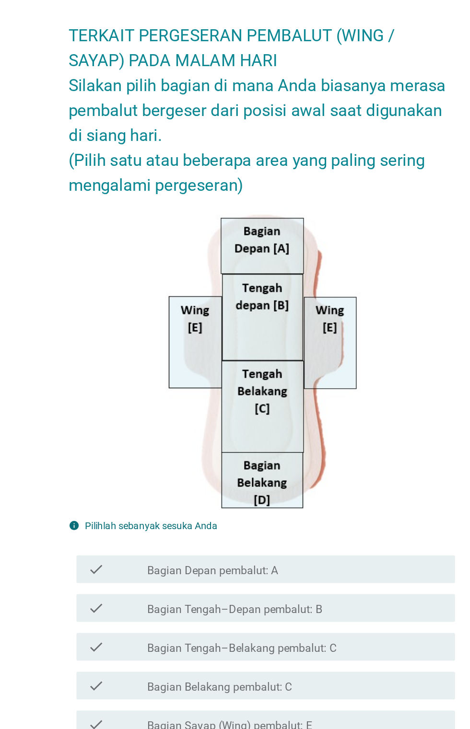
click at [304, 483] on div "check_box_outline_blank Bagian Depan pembalut: A" at bounding box center [258, 477] width 205 height 12
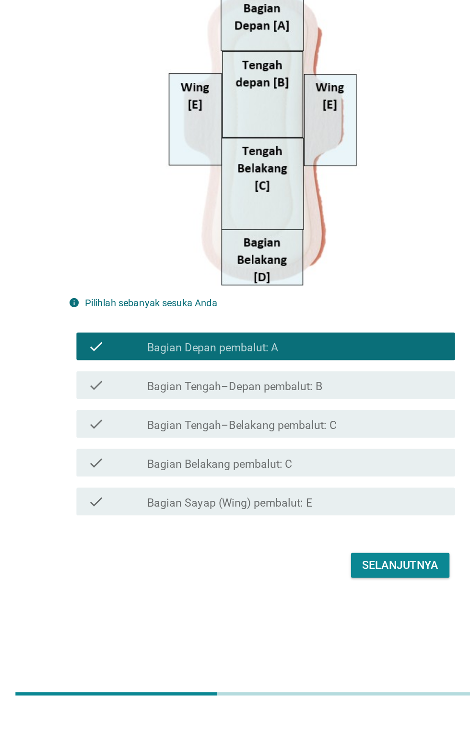
click at [305, 590] on div "check_box_outline_blank Bagian Sayap (Wing) pembalut: E" at bounding box center [258, 585] width 205 height 12
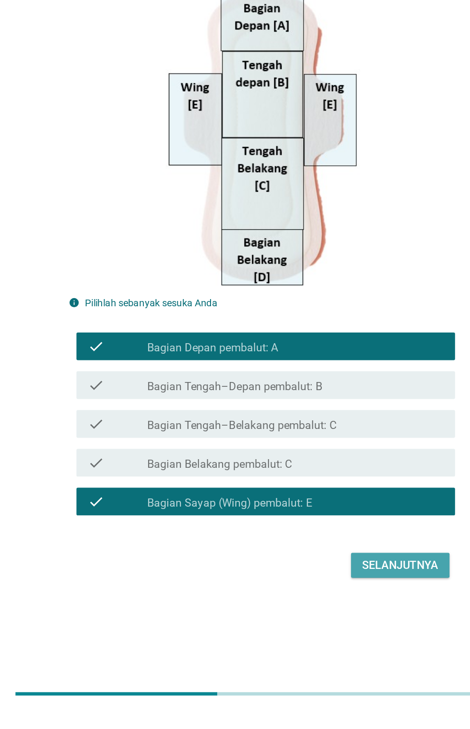
click at [340, 634] on div "Selanjutnya" at bounding box center [330, 629] width 53 height 12
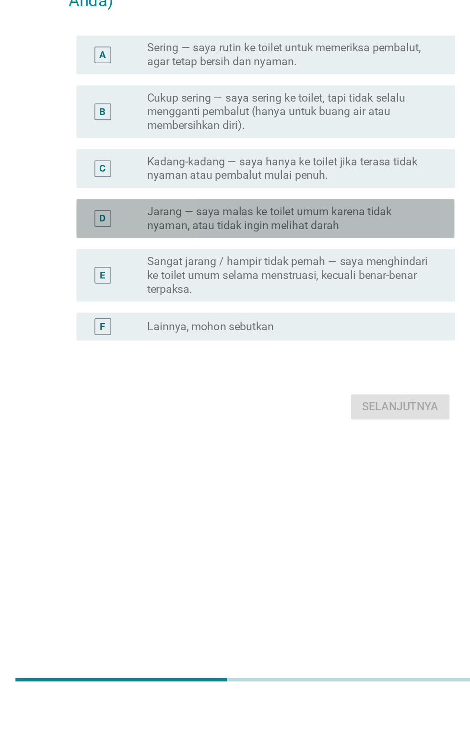
scroll to position [65, 0]
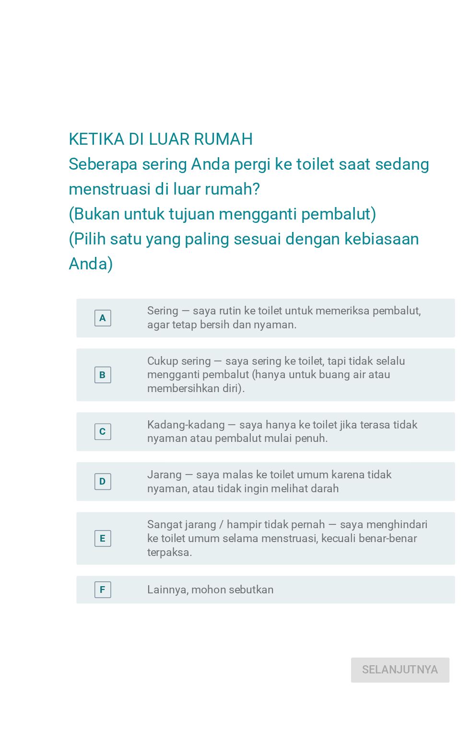
click at [327, 364] on label "Kadang-kadang — saya hanya ke toilet jika terasa tidak nyaman atau pembalut mul…" at bounding box center [255, 363] width 198 height 19
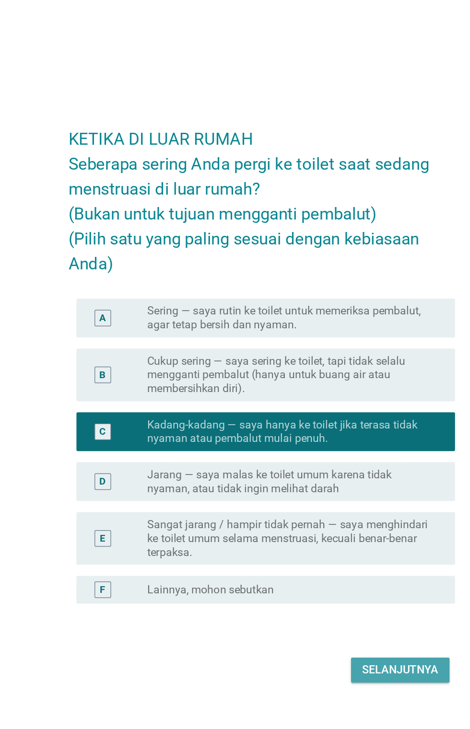
click at [341, 520] on button "Selanjutnya" at bounding box center [331, 528] width 68 height 17
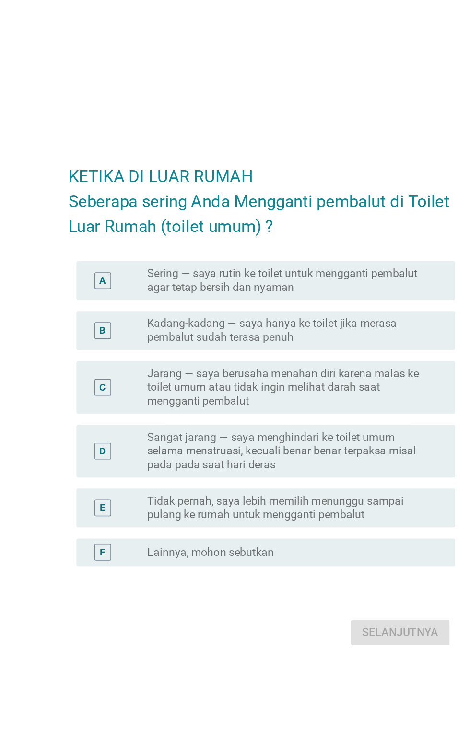
scroll to position [26, 0]
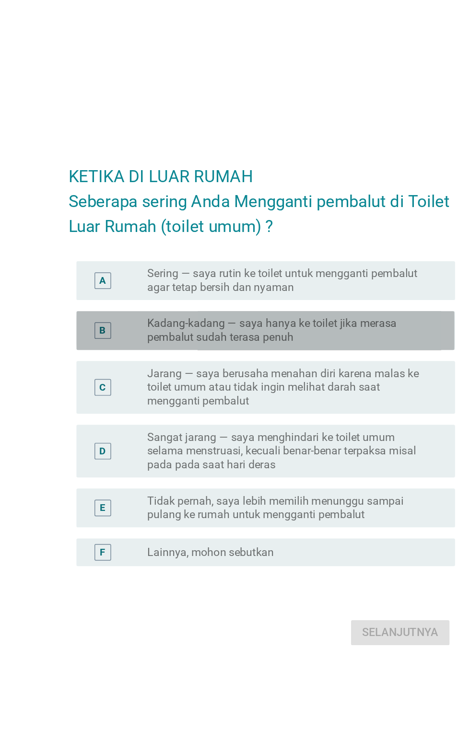
click at [332, 303] on label "Kadang-kadang — saya hanya ke toilet jika merasa pembalut sudah terasa penuh" at bounding box center [255, 293] width 198 height 19
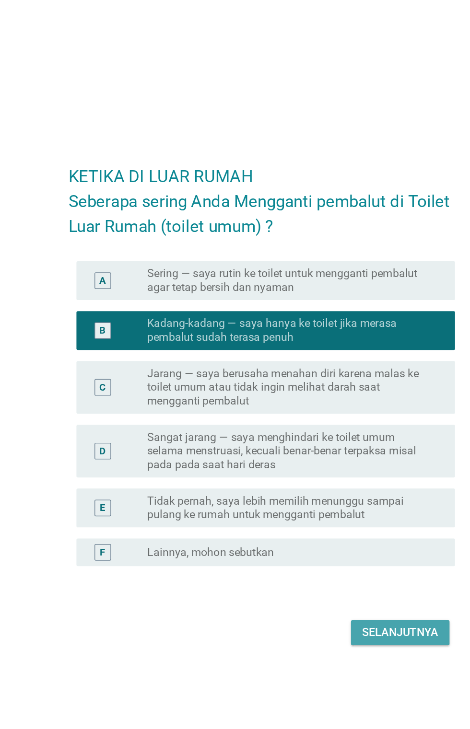
click at [331, 522] on div "KETIKA DI LUAR RUMAH Seberapa sering Anda Mengganti pembalut di Toilet Luar Rum…" at bounding box center [235, 341] width 282 height 361
click at [334, 511] on button "Selanjutnya" at bounding box center [331, 502] width 68 height 17
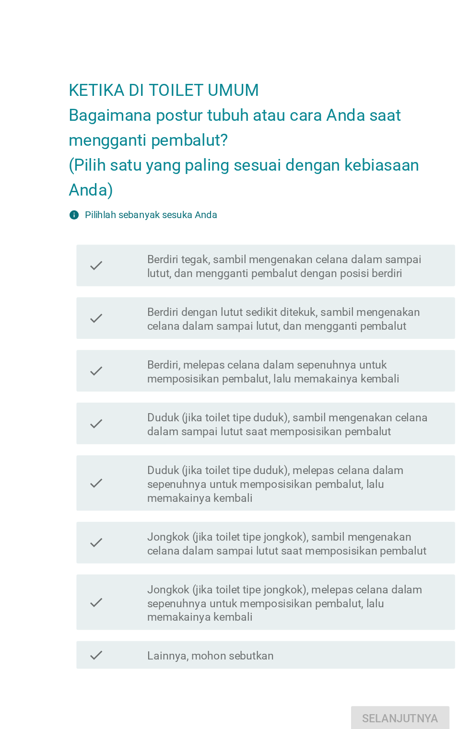
scroll to position [0, 0]
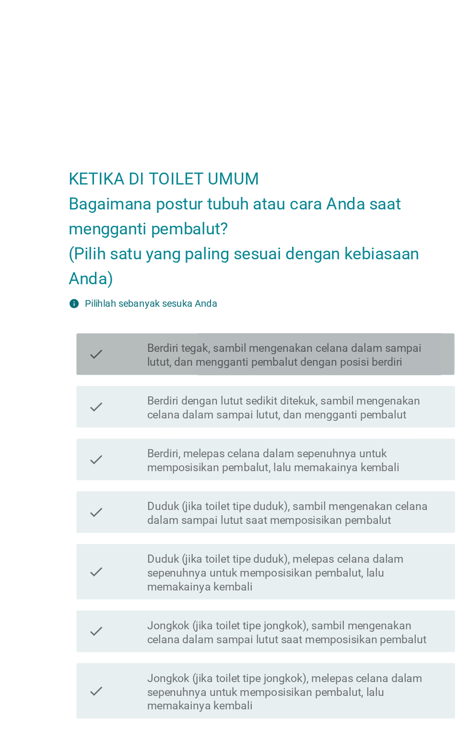
click at [315, 282] on label "Berdiri tegak, sambil mengenakan celana dalam sampai lutut, dan mengganti pemba…" at bounding box center [258, 272] width 205 height 19
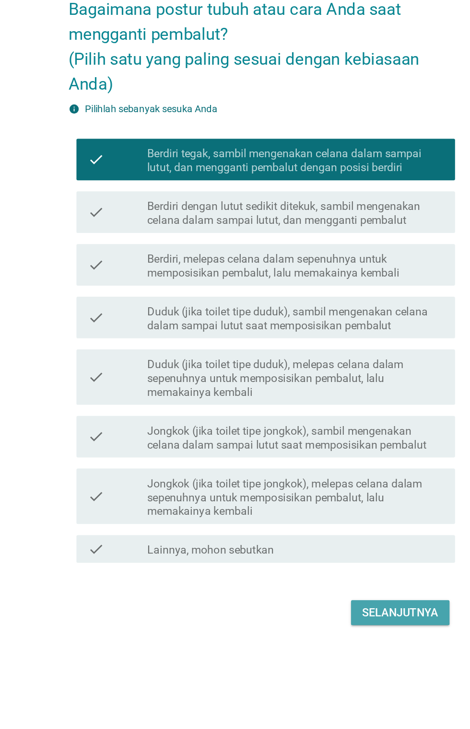
click at [345, 591] on div "Selanjutnya" at bounding box center [330, 586] width 53 height 12
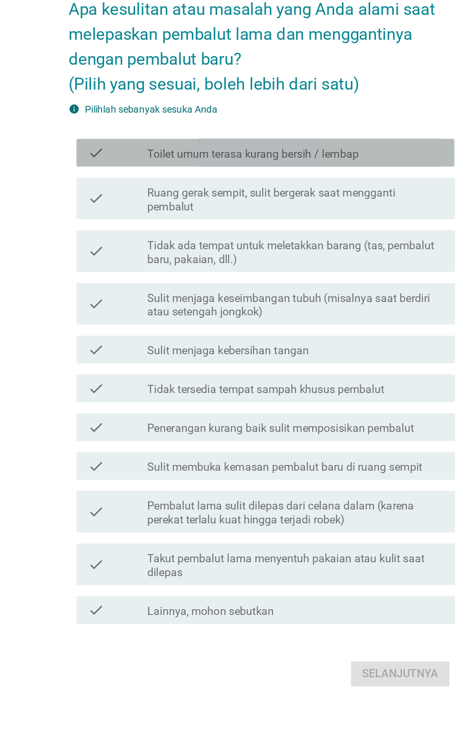
click at [318, 252] on div "check_box_outline_blank Toilet umum terasa kurang bersih / lembap" at bounding box center [258, 246] width 205 height 12
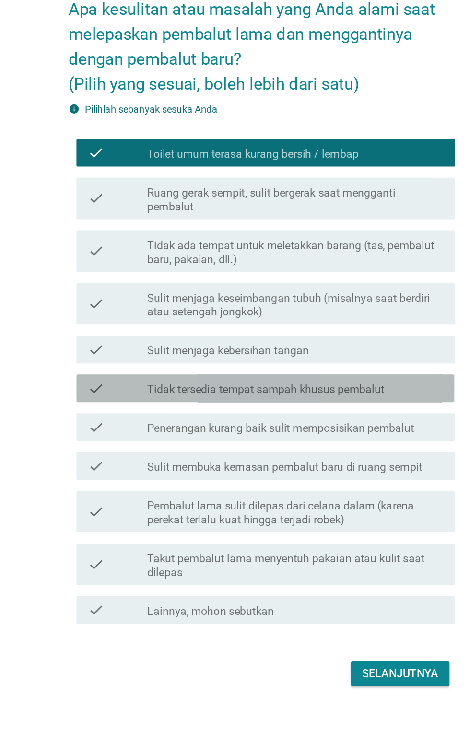
click at [340, 415] on div "check_box_outline_blank Tidak tersedia tempat sampah khusus pembalut" at bounding box center [258, 409] width 205 height 12
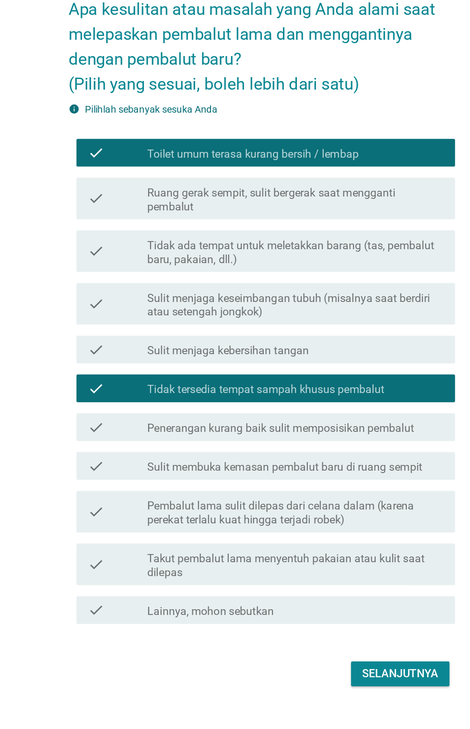
click at [340, 615] on button "Selanjutnya" at bounding box center [331, 606] width 68 height 17
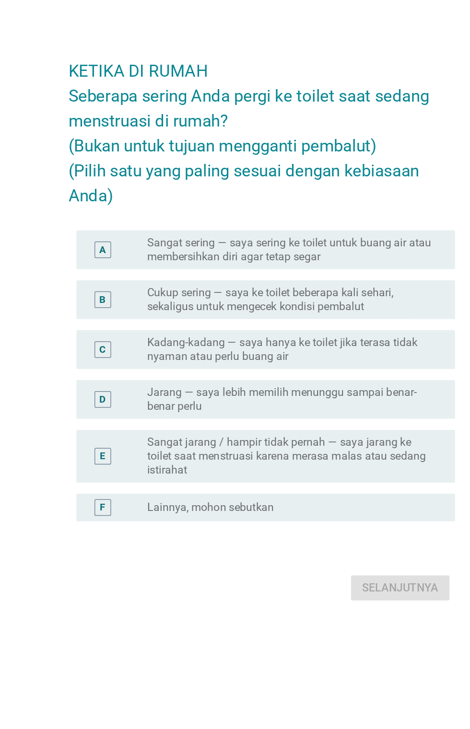
scroll to position [23, 0]
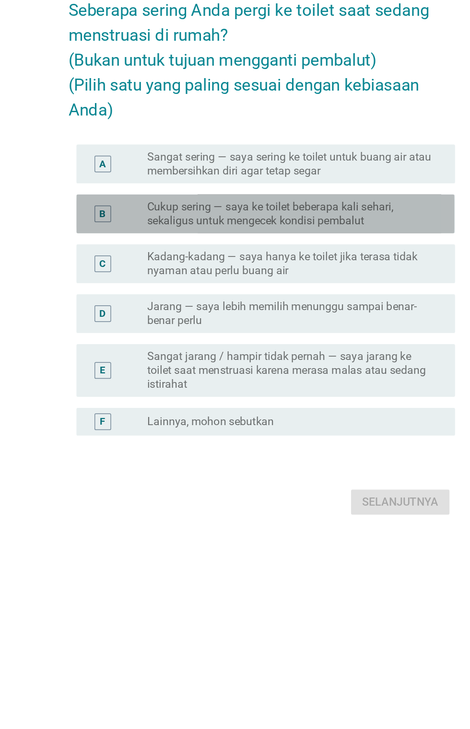
click at [298, 334] on label "Cukup sering — saya ke toilet beberapa kali sehari, sekaligus untuk mengecek ko…" at bounding box center [255, 324] width 198 height 19
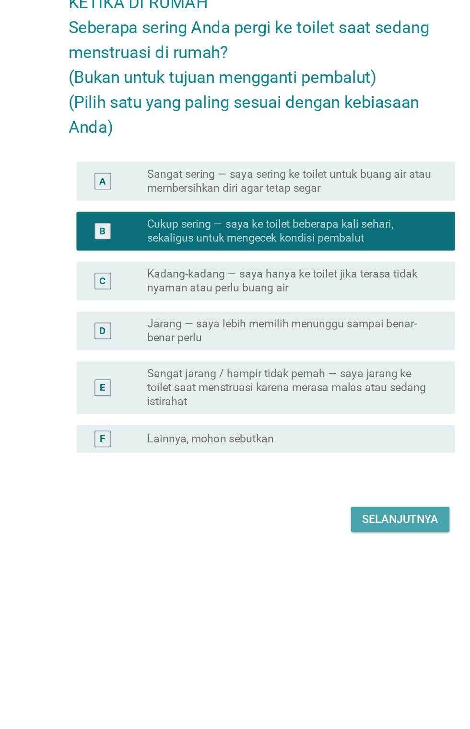
click at [329, 530] on div "Selanjutnya" at bounding box center [330, 524] width 53 height 12
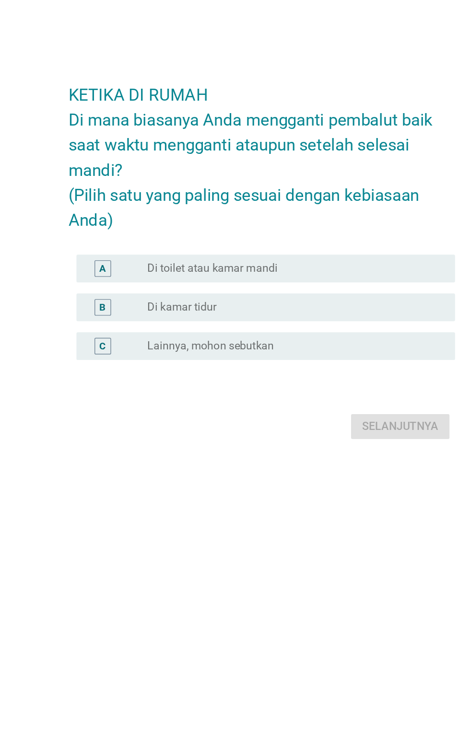
scroll to position [64, 0]
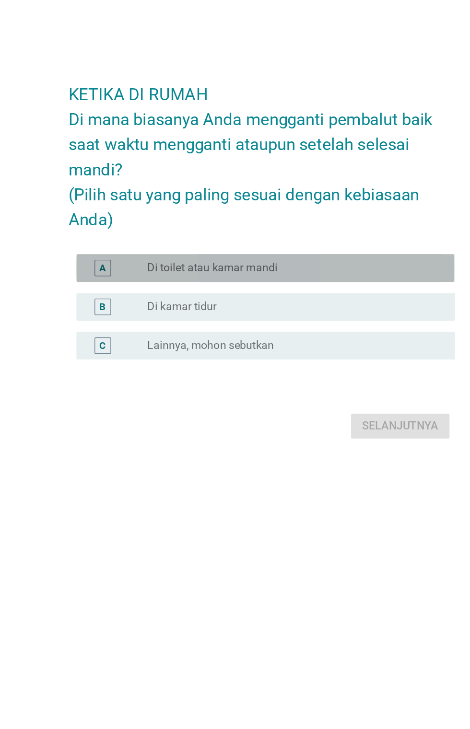
click at [278, 345] on div "radio_button_unchecked Di toilet atau kamar mandi" at bounding box center [255, 350] width 198 height 10
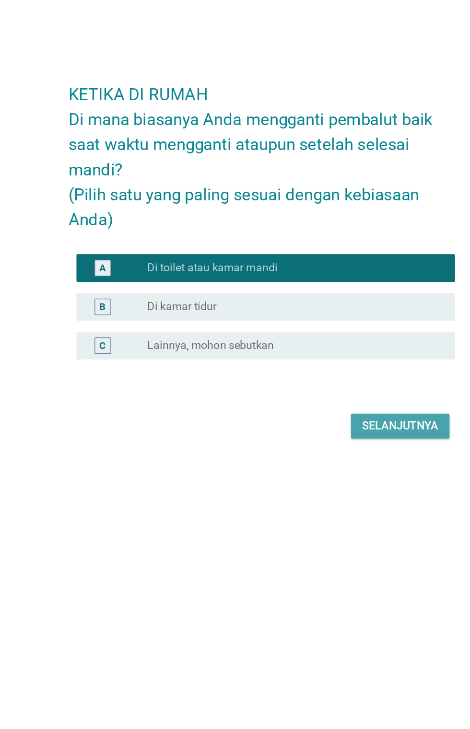
click at [334, 461] on button "Selanjutnya" at bounding box center [331, 459] width 68 height 17
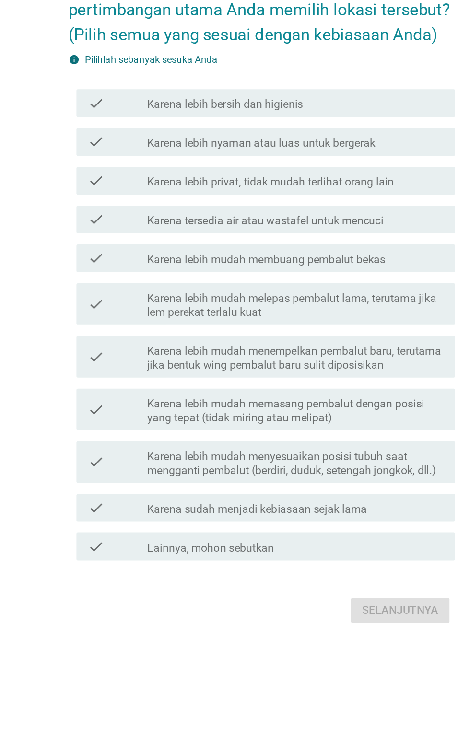
scroll to position [0, 0]
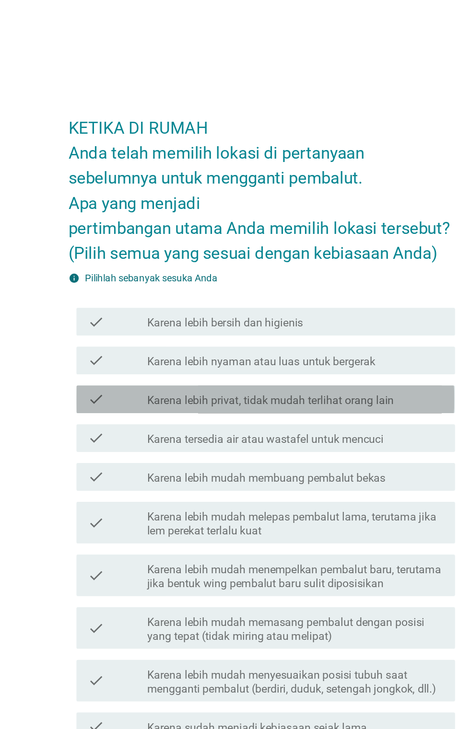
click at [321, 319] on label "Karena lebih privat, tidak mudah terlihat orang lain" at bounding box center [241, 314] width 171 height 10
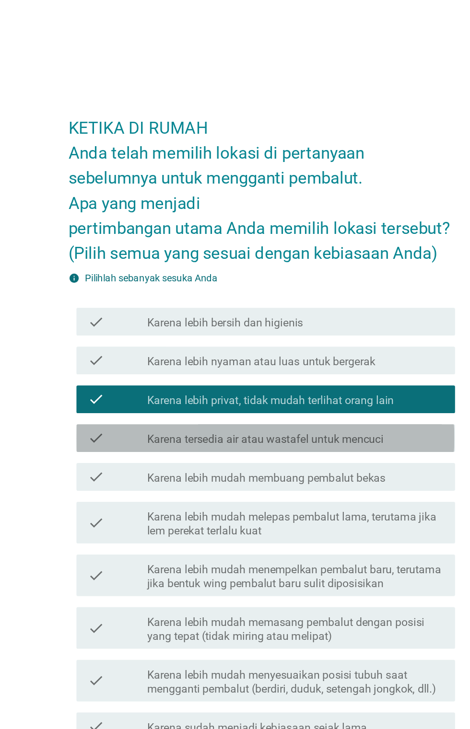
click at [331, 346] on div "check_box_outline_blank Karena tersedia air atau wastafel untuk mencuci" at bounding box center [258, 340] width 205 height 12
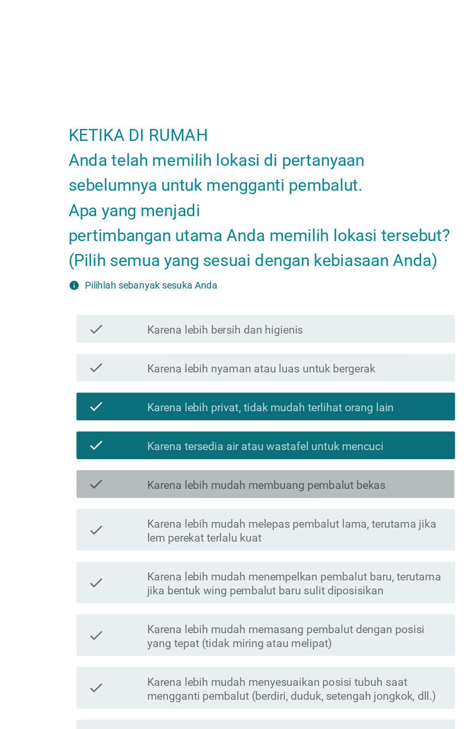
click at [332, 376] on div "check check_box_outline_blank Karena lebih mudah membuang pembalut bekas" at bounding box center [237, 366] width 261 height 19
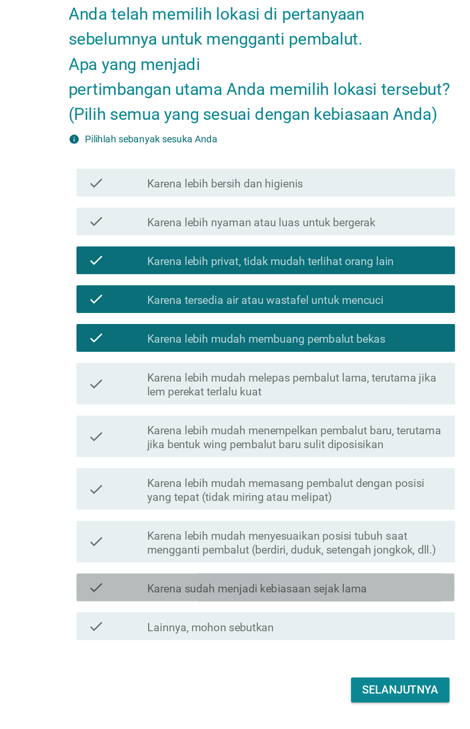
click at [328, 545] on div "check_box_outline_blank Karena sudah menjadi kebiasaan sejak lama" at bounding box center [258, 540] width 205 height 12
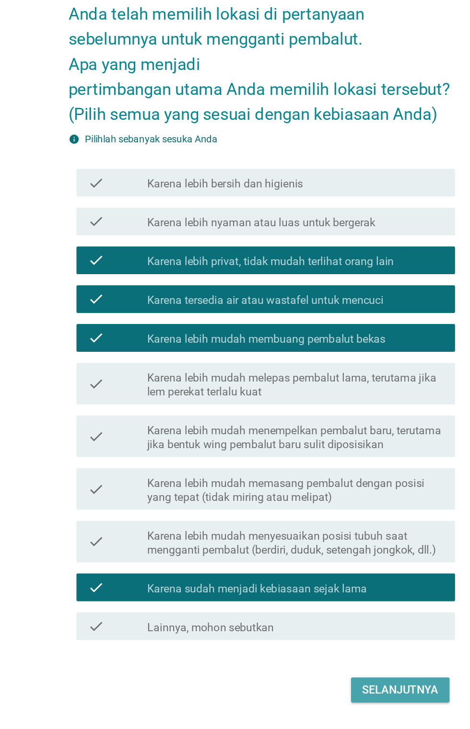
click at [336, 616] on div "Selanjutnya" at bounding box center [330, 611] width 53 height 12
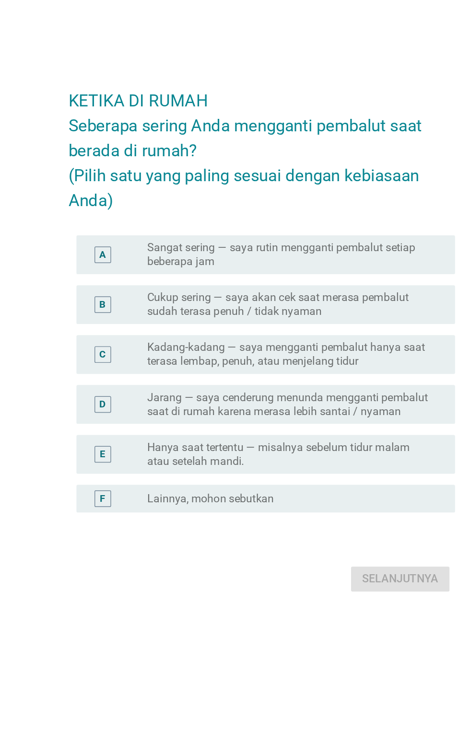
scroll to position [23, 0]
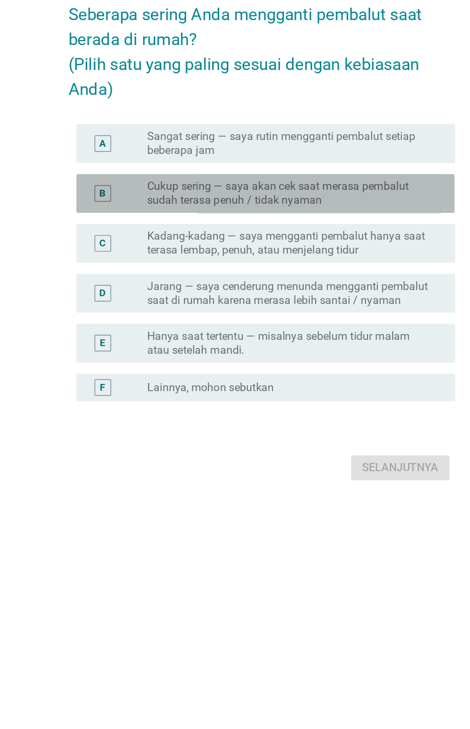
click at [295, 330] on label "Cukup sering — saya akan cek saat merasa pembalut sudah terasa penuh / tidak ny…" at bounding box center [255, 320] width 198 height 19
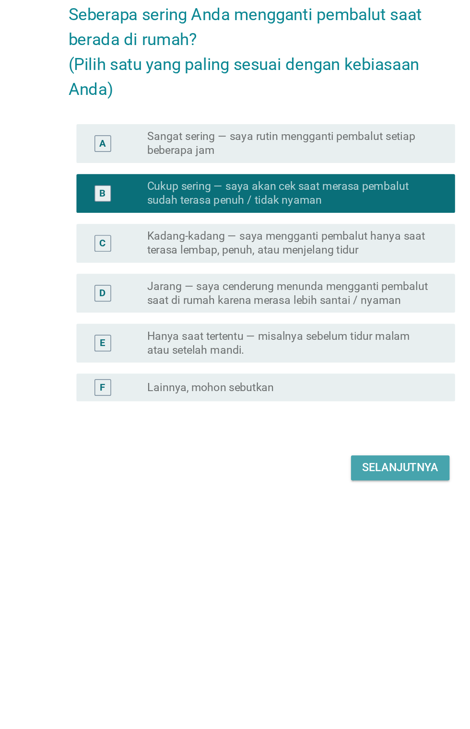
click at [329, 516] on div "Selanjutnya" at bounding box center [330, 511] width 53 height 12
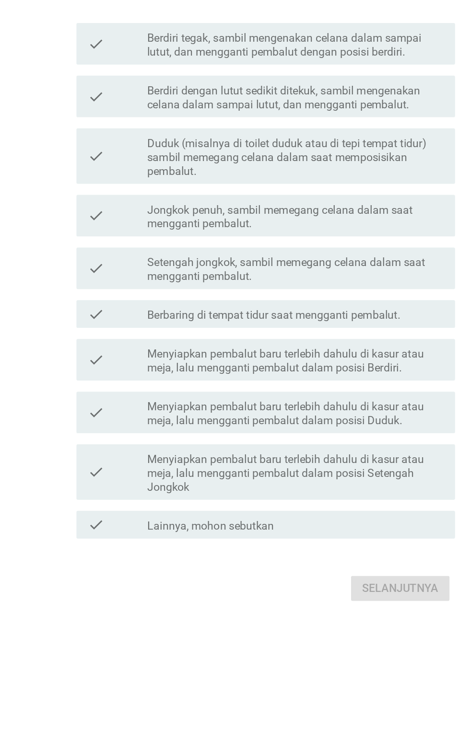
scroll to position [0, 0]
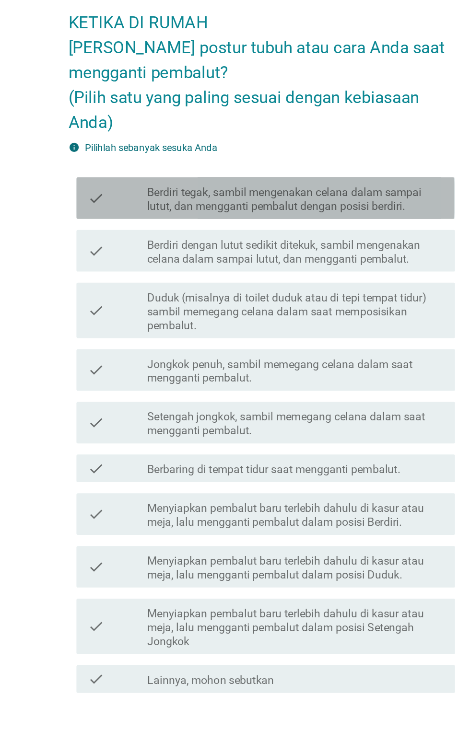
click at [326, 251] on label "Berdiri tegak, sambil mengenakan celana dalam sampai lutut, dan mengganti pemba…" at bounding box center [258, 241] width 205 height 19
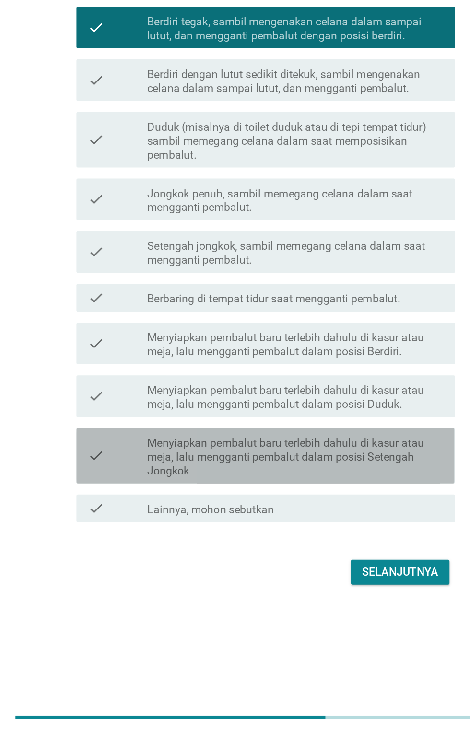
scroll to position [23, 0]
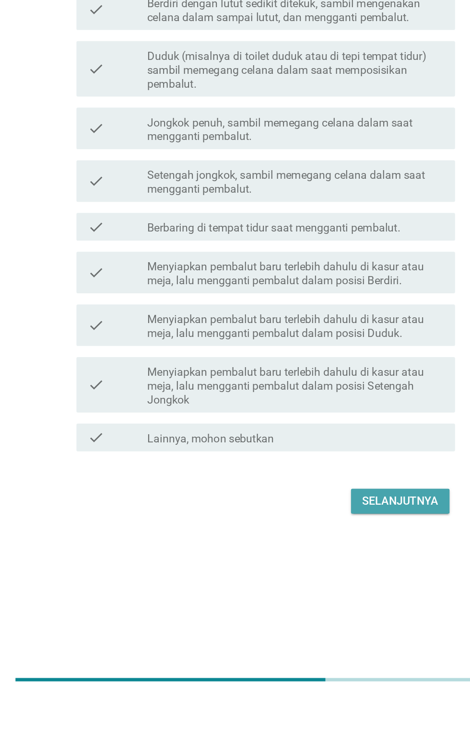
click at [332, 600] on div "Selanjutnya" at bounding box center [330, 594] width 53 height 12
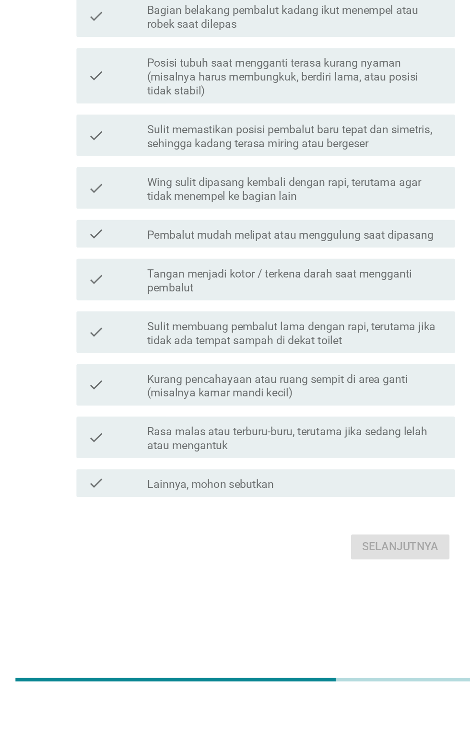
scroll to position [0, 0]
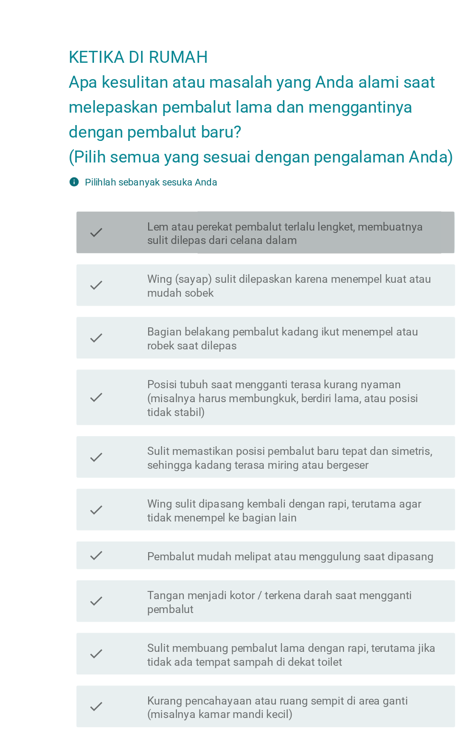
click at [304, 219] on label "Lem atau perekat pembalut terlalu lengket, membuatnya sulit dilepas dari celana…" at bounding box center [258, 209] width 205 height 19
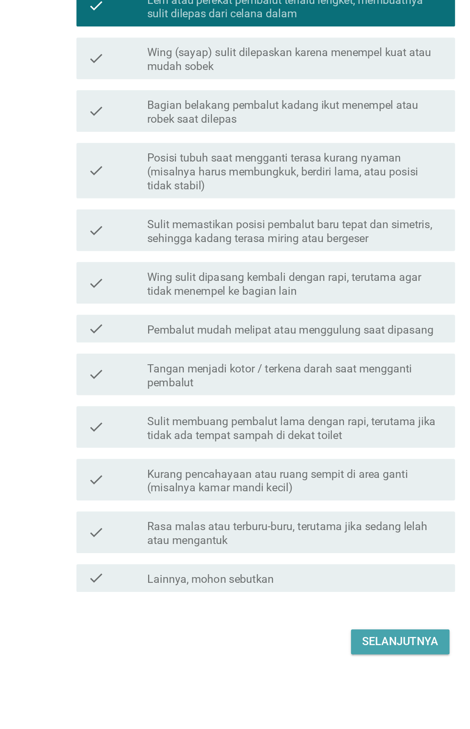
click at [343, 655] on div "Selanjutnya" at bounding box center [330, 649] width 53 height 12
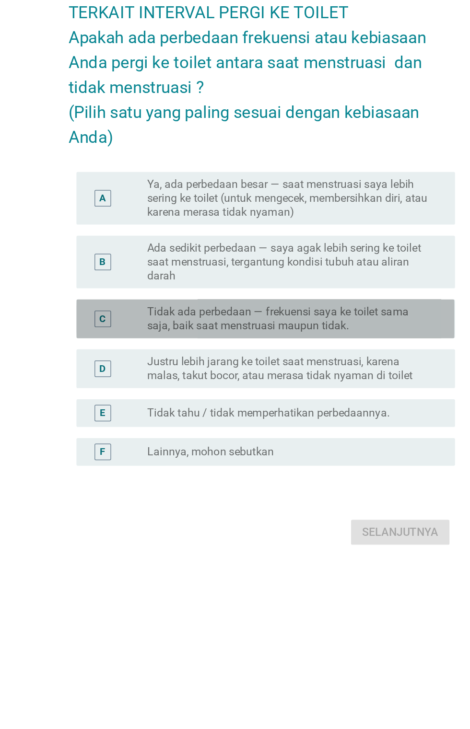
scroll to position [38, 0]
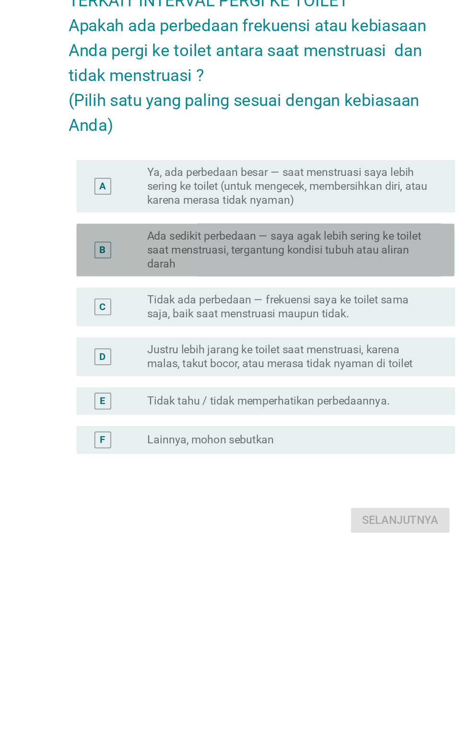
click at [323, 352] on label "Ada sedikit perbedaan — saya agak lebih sering ke toilet saat menstruasi, terga…" at bounding box center [255, 337] width 198 height 29
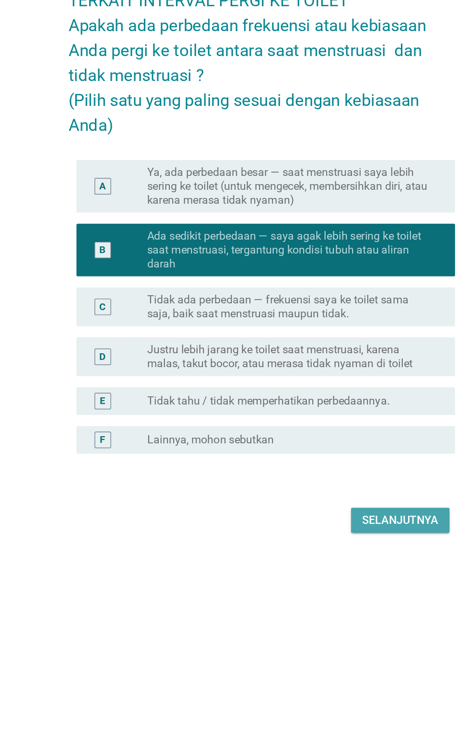
click at [341, 530] on div "Selanjutnya" at bounding box center [330, 525] width 53 height 12
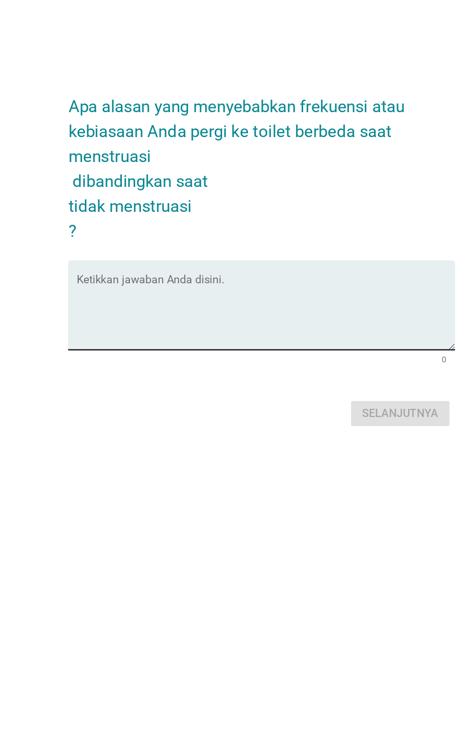
click at [280, 356] on textarea "Ketikkan jawaban Anda disini." at bounding box center [237, 381] width 261 height 50
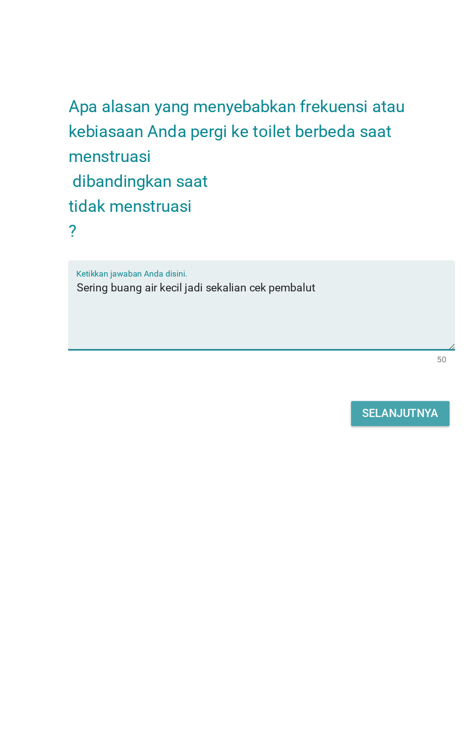
type textarea "Sering buang air kecil jadi sekalian cek pembalut"
click at [336, 445] on div "Selanjutnya" at bounding box center [330, 451] width 53 height 12
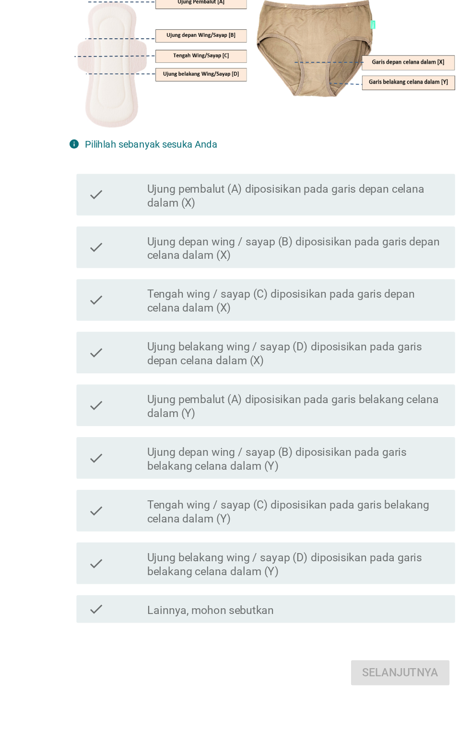
scroll to position [0, 0]
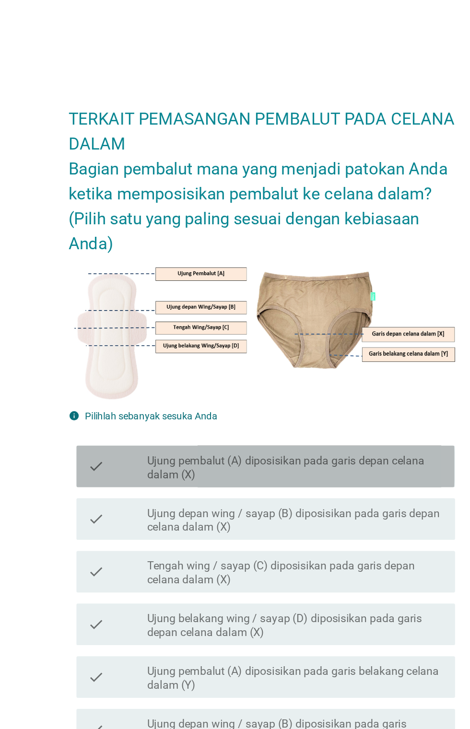
click at [336, 333] on label "Ujung pembalut (A) diposisikan pada garis depan celana dalam (X)" at bounding box center [258, 323] width 205 height 19
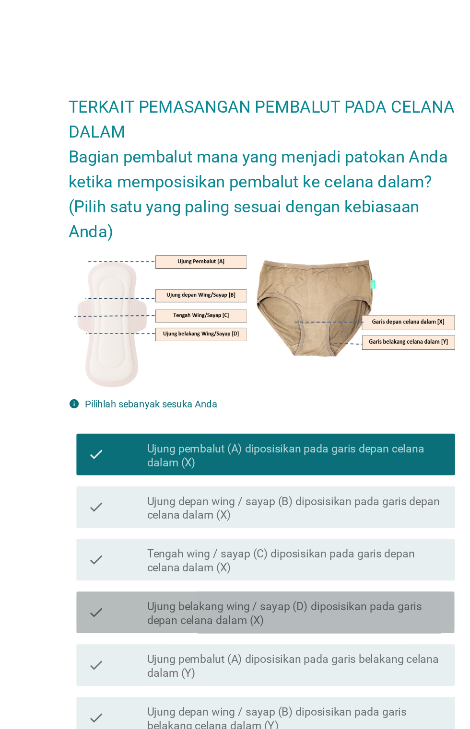
click at [356, 443] on label "Ujung belakang wing / sayap (D) diposisikan pada garis depan celana dalam (X)" at bounding box center [258, 432] width 205 height 19
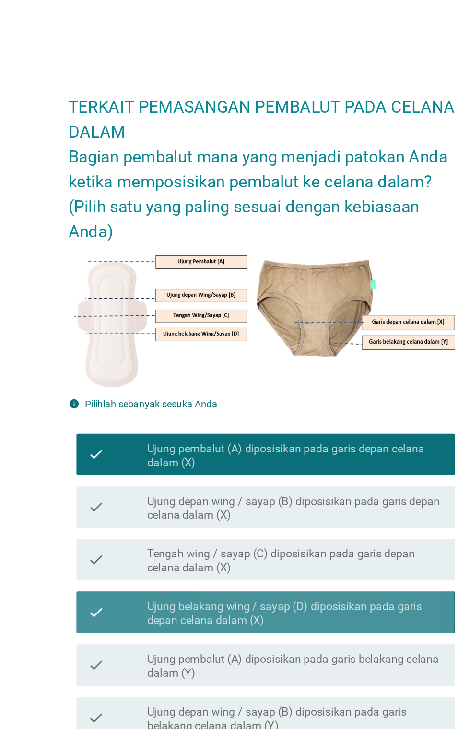
click at [348, 443] on label "Ujung belakang wing / sayap (D) diposisikan pada garis depan celana dalam (X)" at bounding box center [258, 432] width 205 height 19
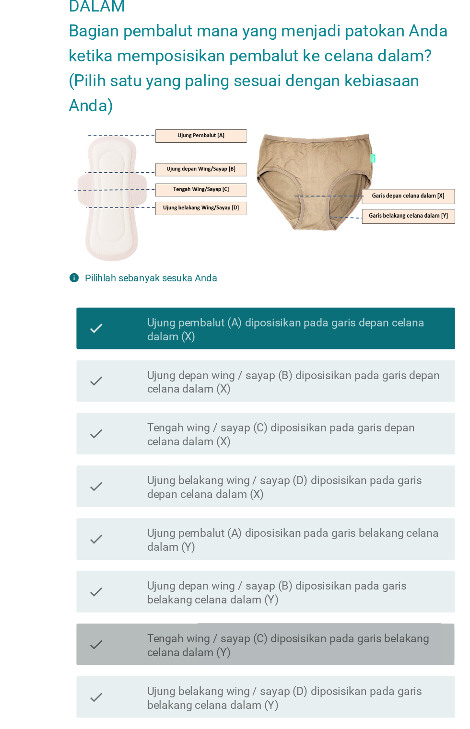
click at [344, 552] on label "Tengah wing / sayap (C) diposisikan pada garis belakang celana dalam (Y)" at bounding box center [258, 542] width 205 height 19
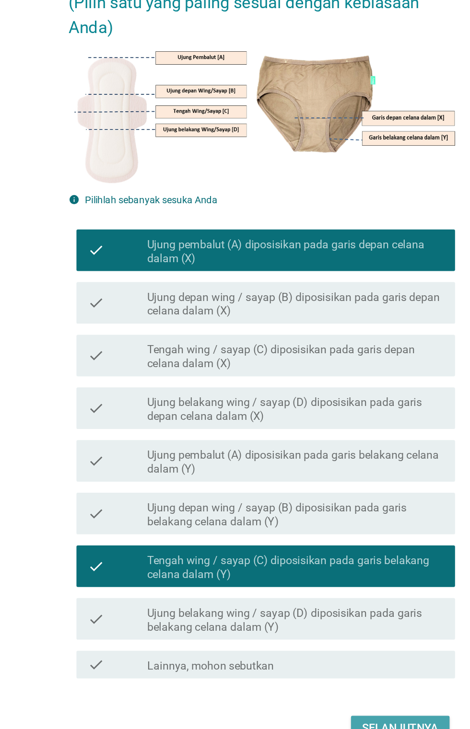
click at [346, 659] on div "Selanjutnya" at bounding box center [330, 654] width 53 height 12
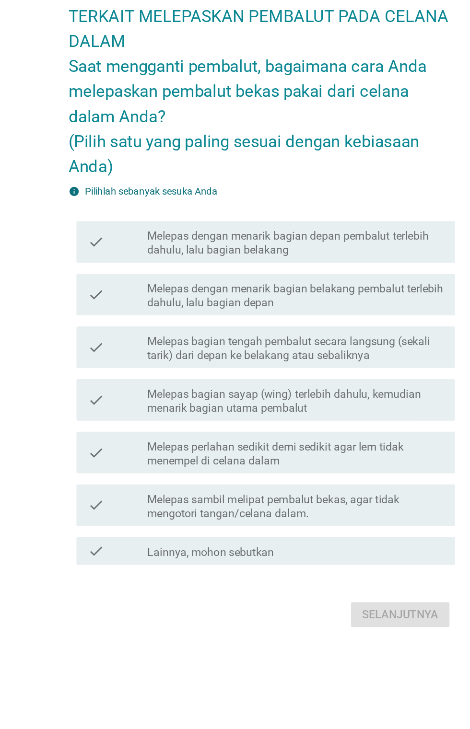
scroll to position [23, 0]
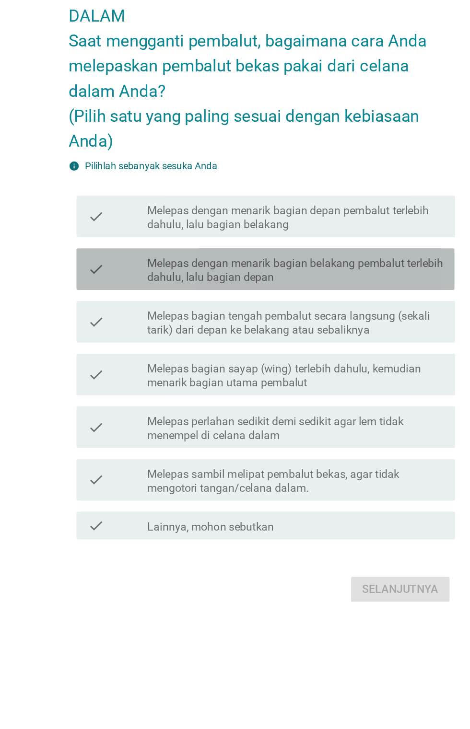
click at [337, 341] on label "Melepas dengan menarik bagian belakang pembalut terlebih dahulu, lalu bagian de…" at bounding box center [258, 331] width 205 height 19
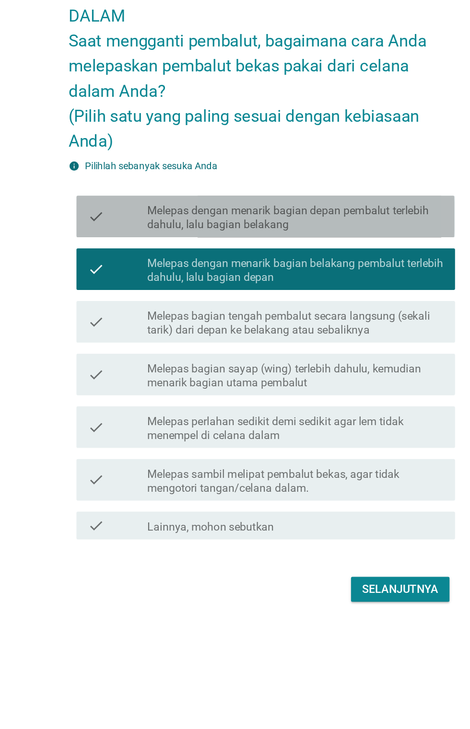
click at [338, 304] on label "Melepas dengan menarik bagian depan pembalut terlebih dahulu, lalu bagian belak…" at bounding box center [258, 294] width 205 height 19
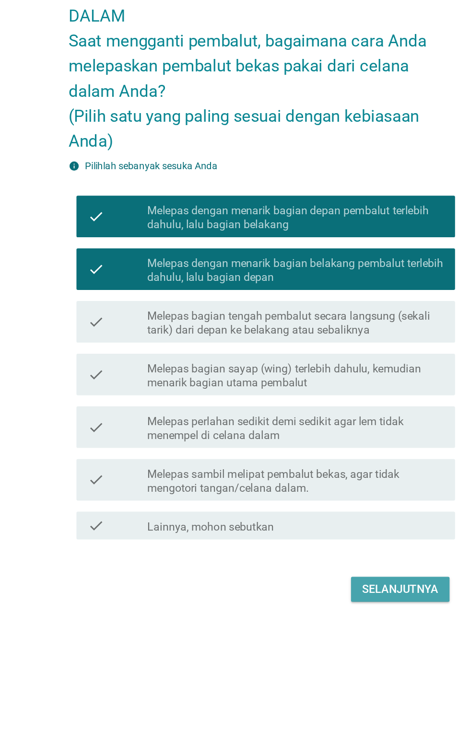
click at [342, 561] on button "Selanjutnya" at bounding box center [331, 551] width 68 height 17
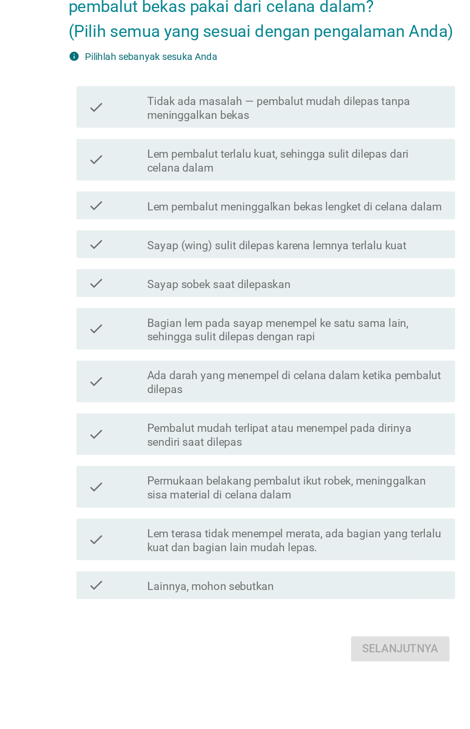
scroll to position [0, 0]
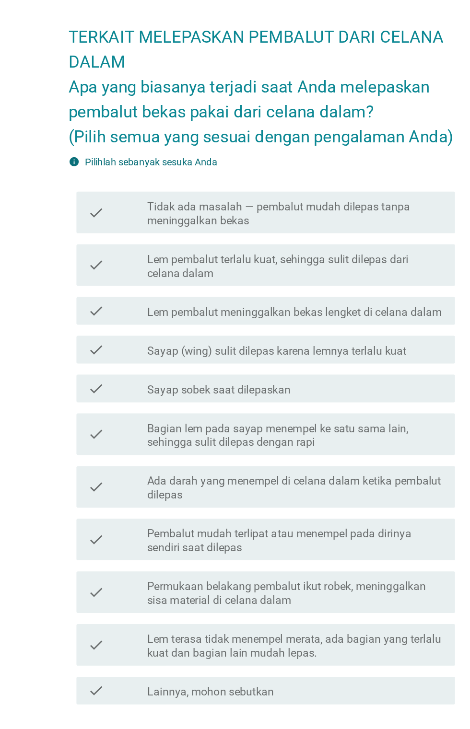
click at [348, 288] on label "Lem pembalut terlalu kuat, sehingga sulit dilepas dari celana dalam" at bounding box center [258, 278] width 205 height 19
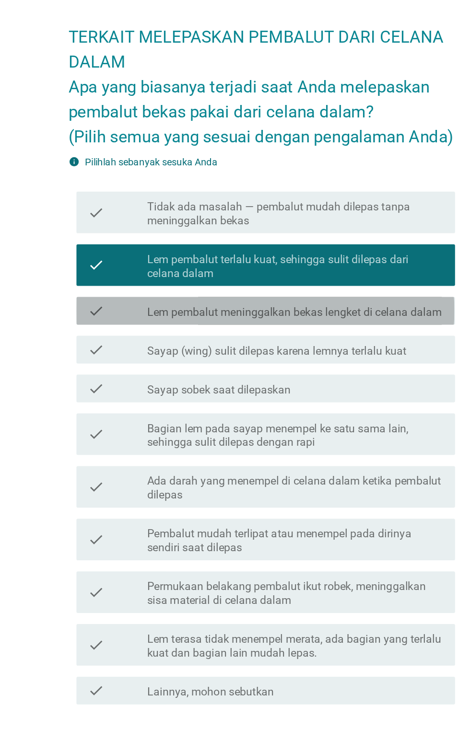
click at [340, 315] on label "Lem pembalut meninggalkan bekas lengket di celana dalam" at bounding box center [258, 310] width 204 height 10
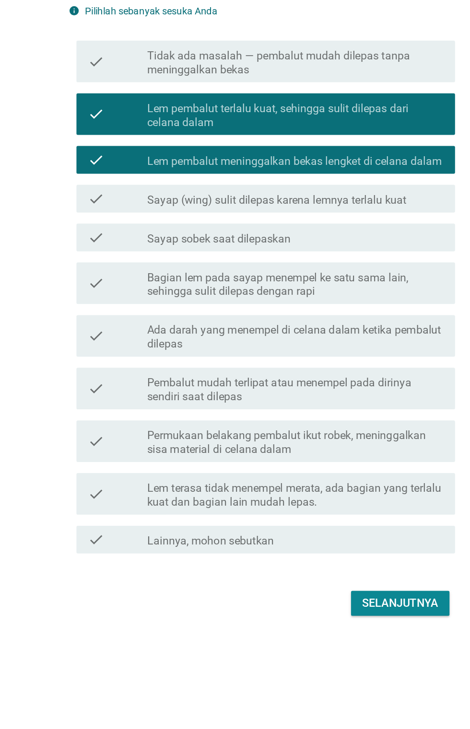
click at [338, 622] on div "Selanjutnya" at bounding box center [330, 616] width 53 height 12
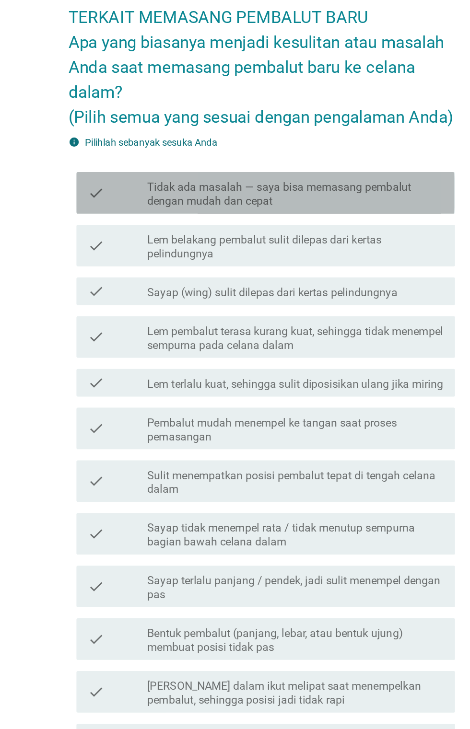
click at [335, 193] on label "Tidak ada masalah — saya bisa memasang pembalut dengan mudah dan cepat" at bounding box center [258, 183] width 205 height 19
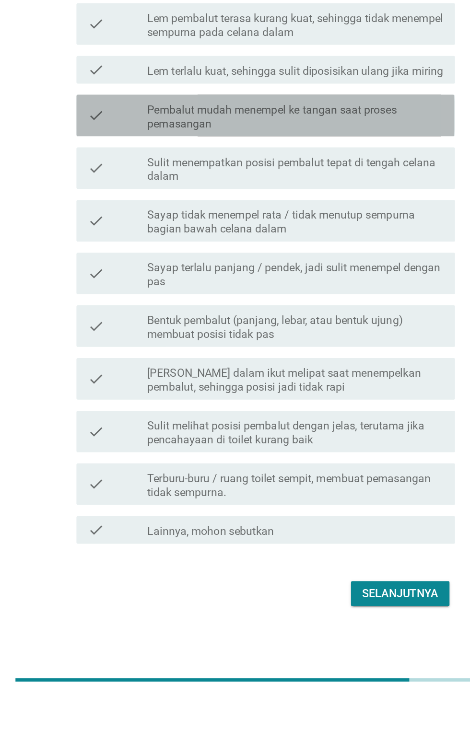
scroll to position [23, 0]
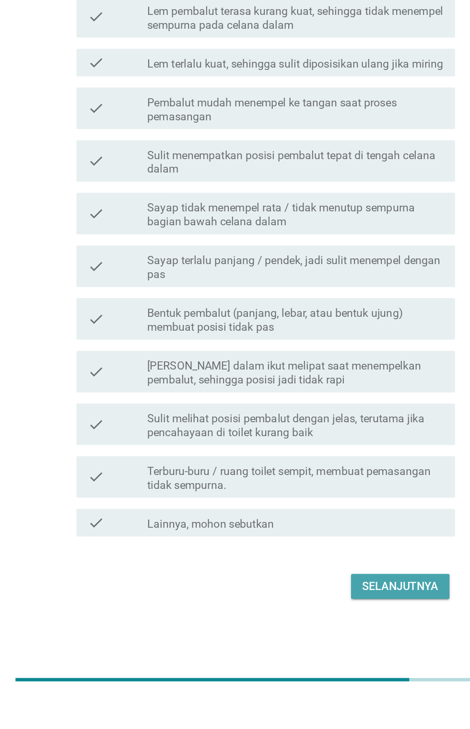
click at [300, 662] on button "Selanjutnya" at bounding box center [331, 652] width 68 height 17
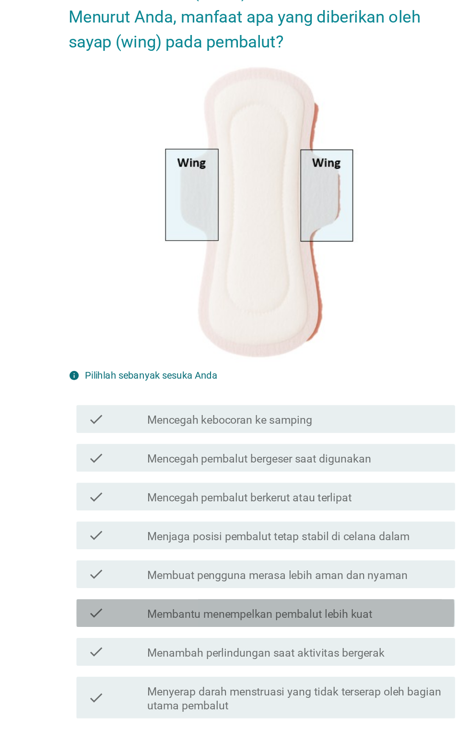
scroll to position [0, 0]
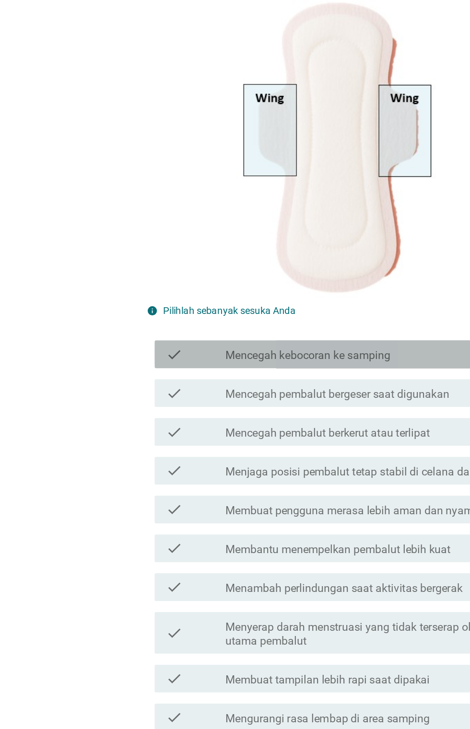
click at [268, 362] on label "Mencegah kebocoran ke samping" at bounding box center [213, 357] width 114 height 10
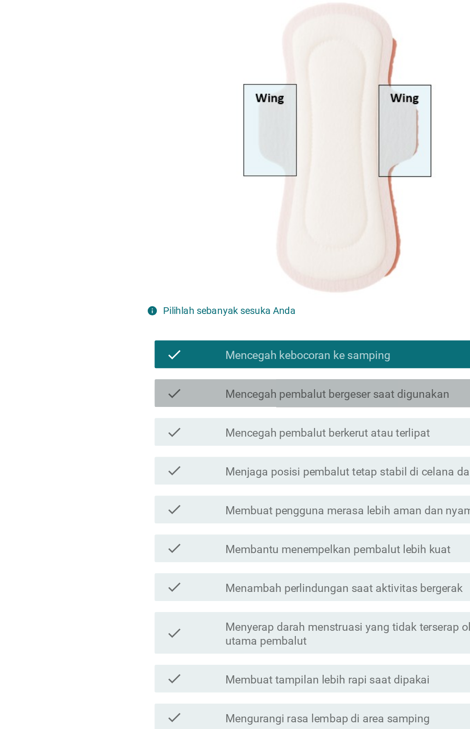
click at [177, 389] on label "Mencegah pembalut bergeser saat digunakan" at bounding box center [233, 384] width 155 height 10
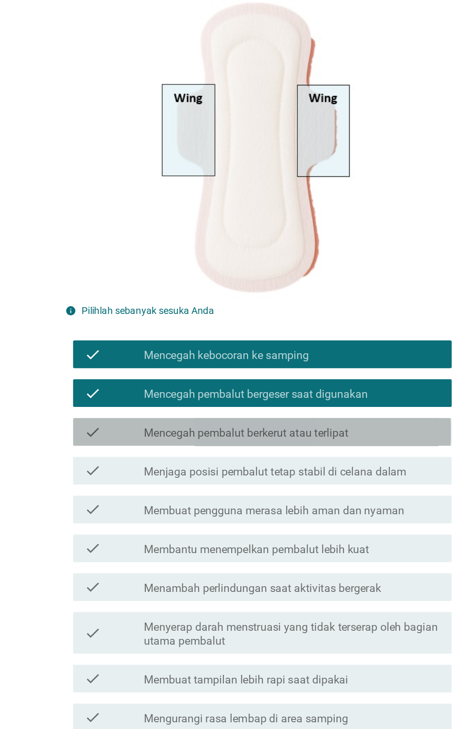
click at [271, 416] on label "Mencegah pembalut berkerut atau terlipat" at bounding box center [226, 411] width 141 height 10
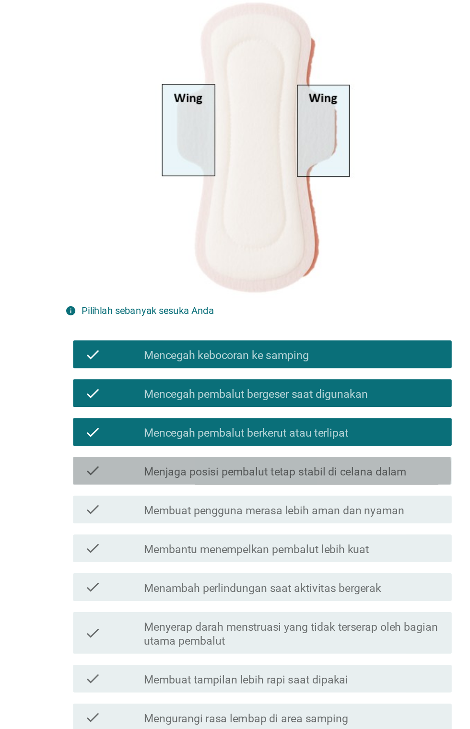
click at [269, 443] on label "Menjaga posisi pembalut tetap stabil di celana dalam" at bounding box center [247, 438] width 182 height 10
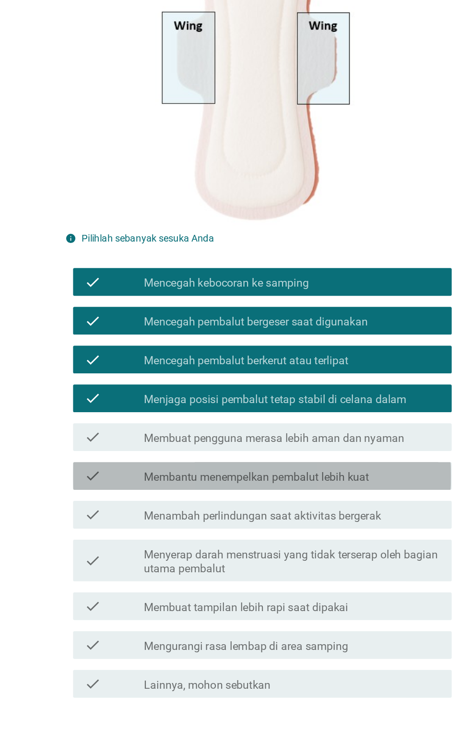
click at [275, 496] on label "Membantu menempelkan pembalut lebih kuat" at bounding box center [234, 492] width 156 height 10
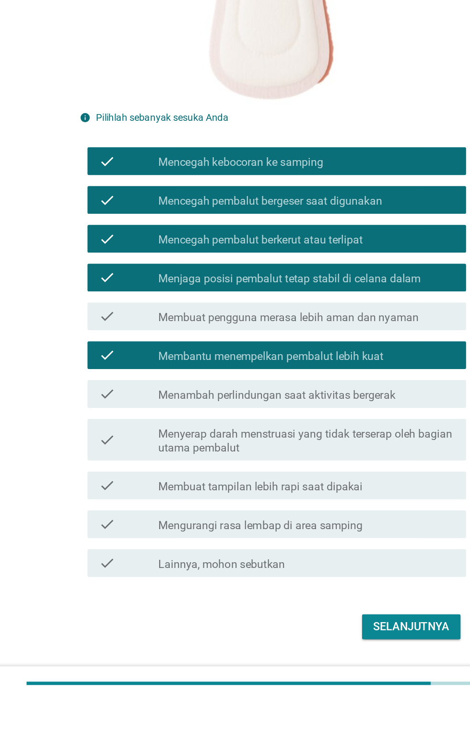
scroll to position [23, 0]
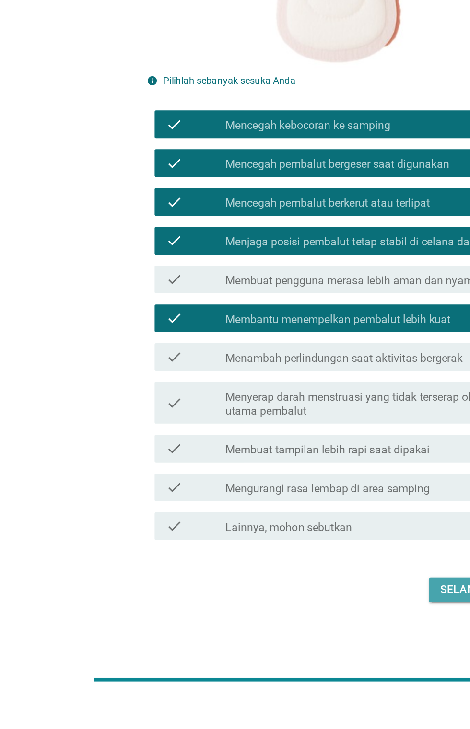
click at [300, 664] on button "Selanjutnya" at bounding box center [331, 655] width 68 height 17
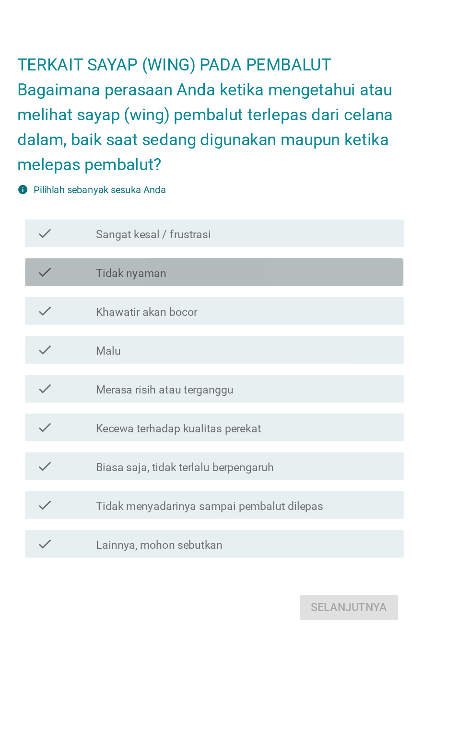
click at [336, 306] on div "check_box_outline_blank Tidak nyaman" at bounding box center [258, 301] width 205 height 12
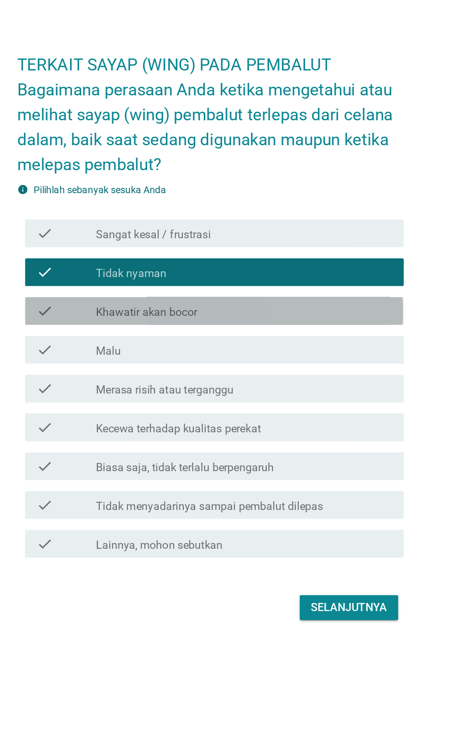
click at [327, 333] on div "check_box_outline_blank Khawatir akan bocor" at bounding box center [258, 328] width 205 height 12
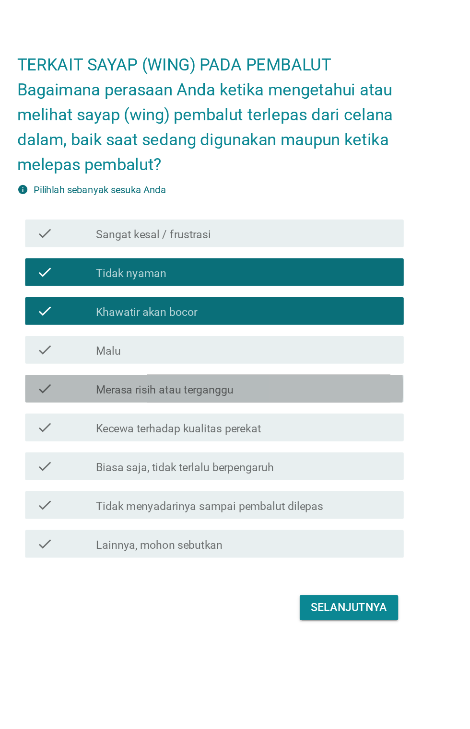
click at [301, 387] on div "check_box_outline_blank Merasa risih atau terganggu" at bounding box center [258, 381] width 205 height 12
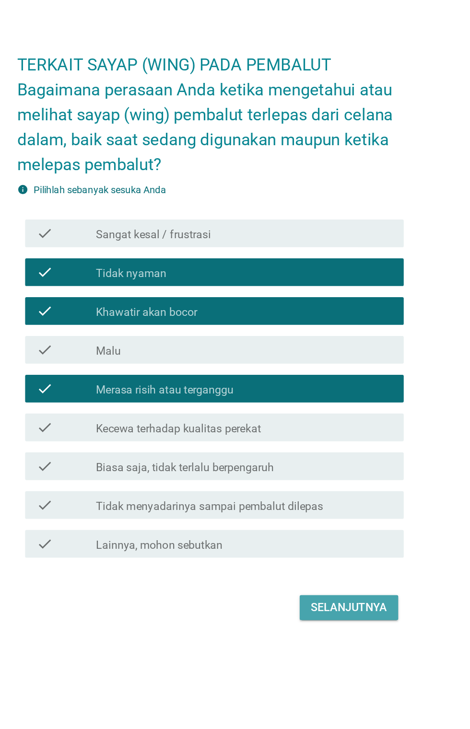
click at [299, 541] on button "Selanjutnya" at bounding box center [331, 532] width 68 height 17
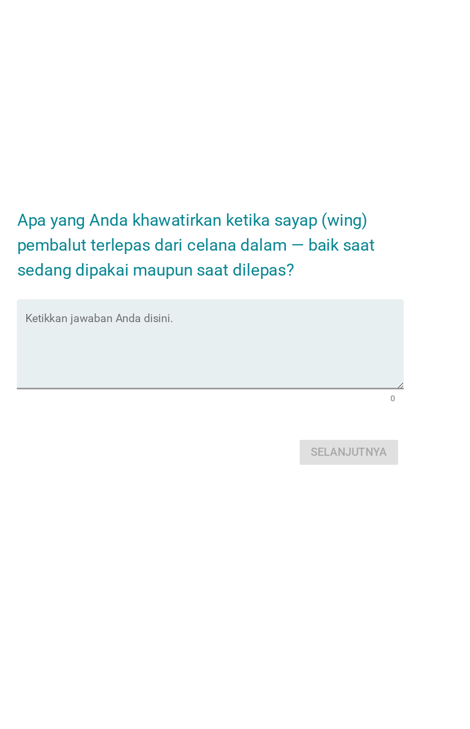
scroll to position [96, 0]
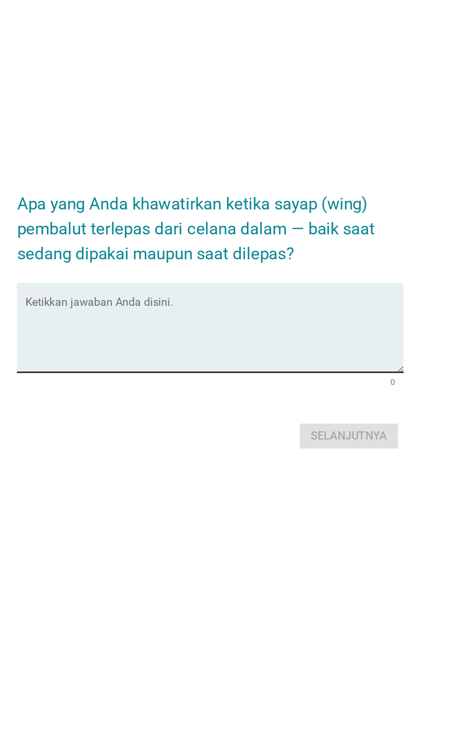
click at [231, 330] on textarea "Ketikkan jawaban Anda disini." at bounding box center [237, 355] width 261 height 50
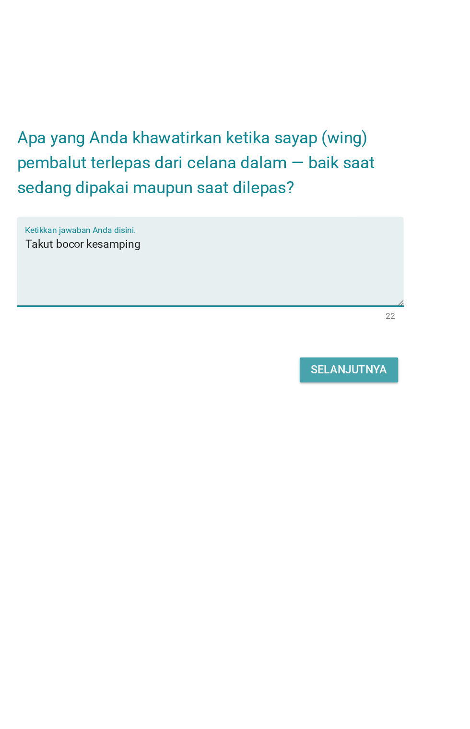
type textarea "Takut bocor kesamping"
click at [338, 416] on button "Selanjutnya" at bounding box center [331, 424] width 68 height 17
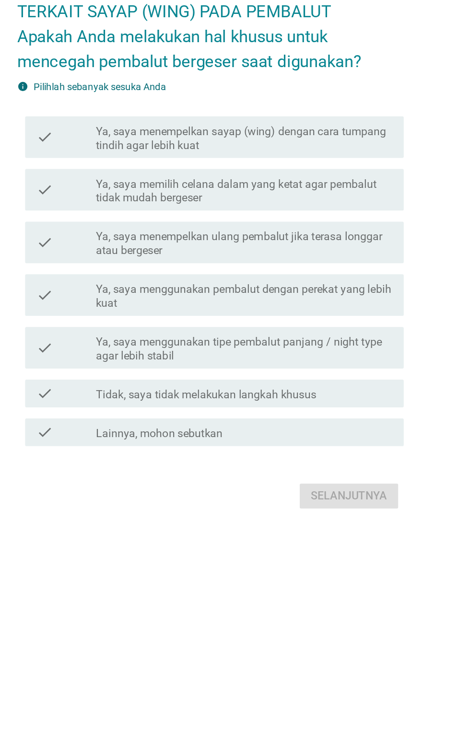
scroll to position [0, 0]
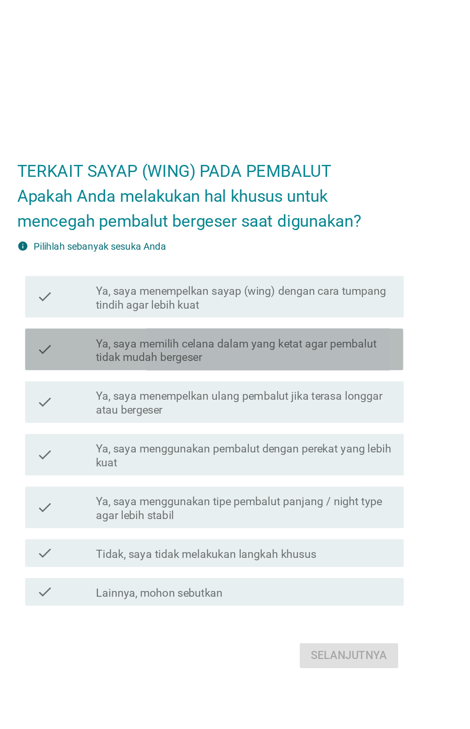
click at [142, 334] on div "check" at bounding box center [135, 323] width 41 height 21
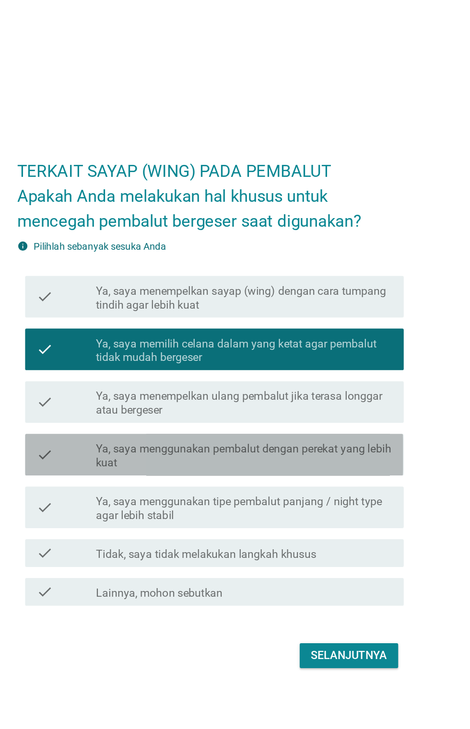
click at [149, 411] on div "check check_box_outline_blank Ya, saya menggunakan pembalut dengan perekat yang…" at bounding box center [237, 396] width 261 height 29
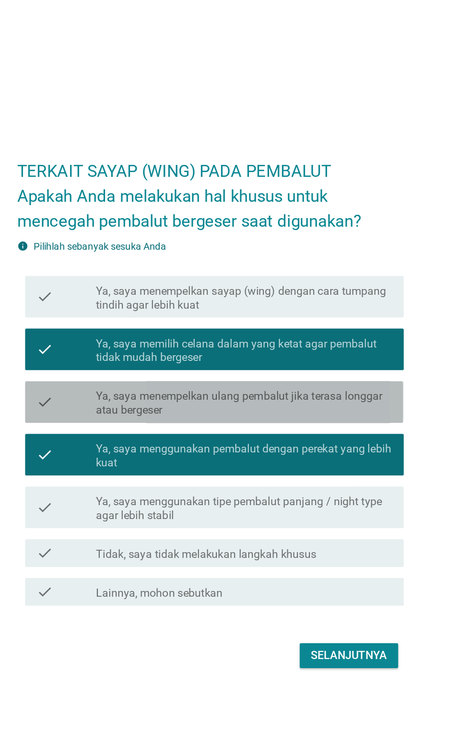
click at [160, 371] on label "Ya, saya menempelkan ulang pembalut jika terasa longgar atau bergeser" at bounding box center [258, 360] width 205 height 19
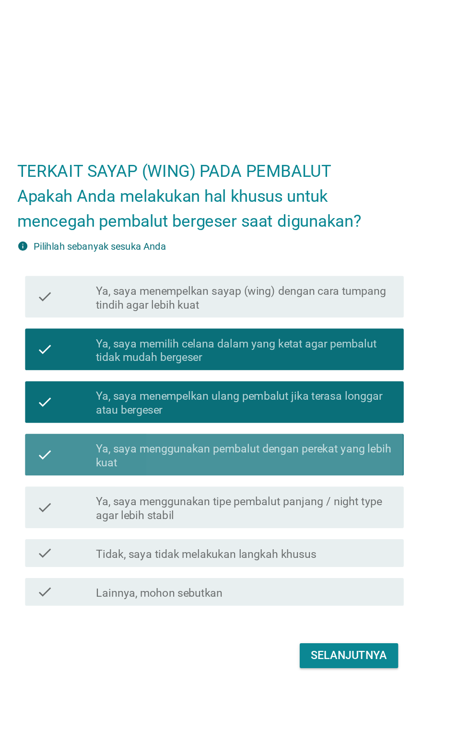
click at [157, 407] on label "Ya, saya menggunakan pembalut dengan perekat yang lebih kuat" at bounding box center [258, 397] width 205 height 19
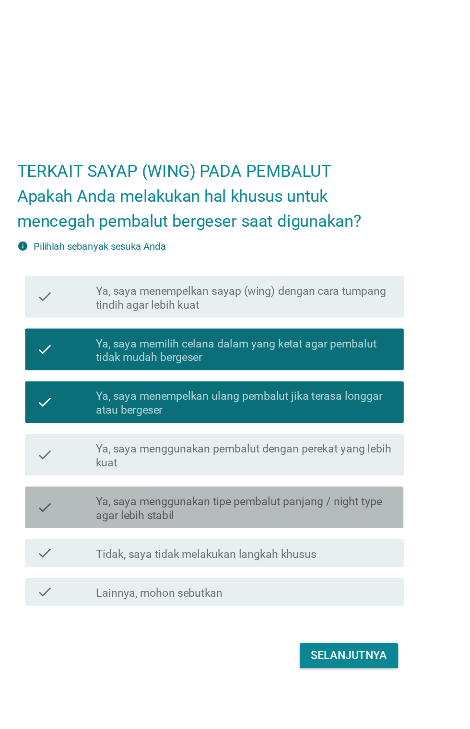
click at [120, 444] on icon "check" at bounding box center [121, 432] width 12 height 21
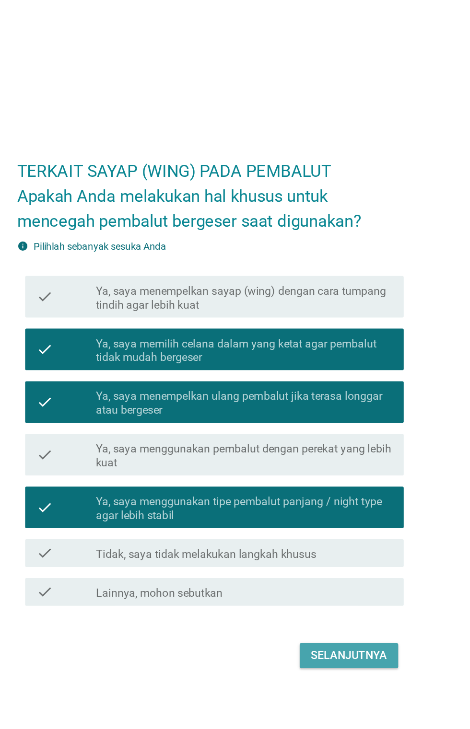
click at [324, 544] on button "Selanjutnya" at bounding box center [331, 535] width 68 height 17
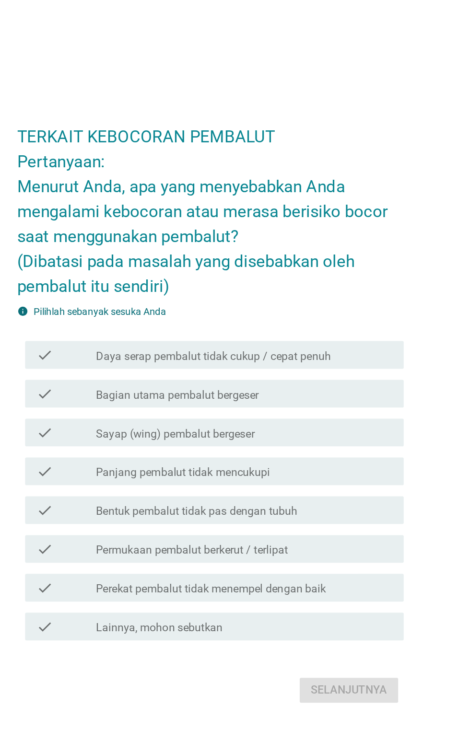
scroll to position [11, 0]
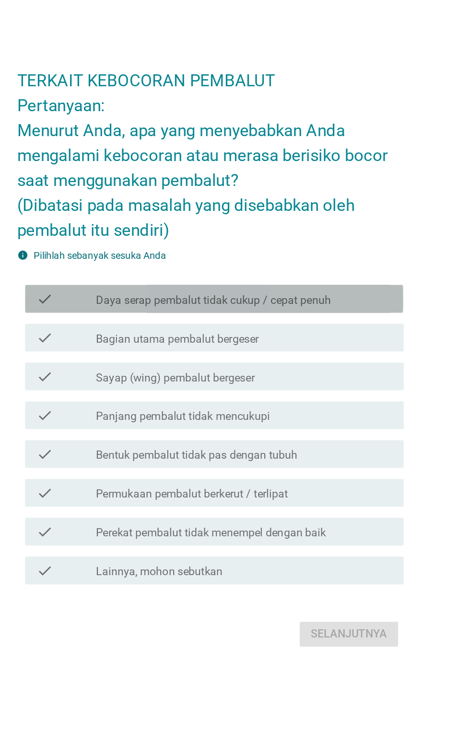
click at [313, 323] on label "Daya serap pembalut tidak cukup / cepat penuh" at bounding box center [237, 318] width 163 height 10
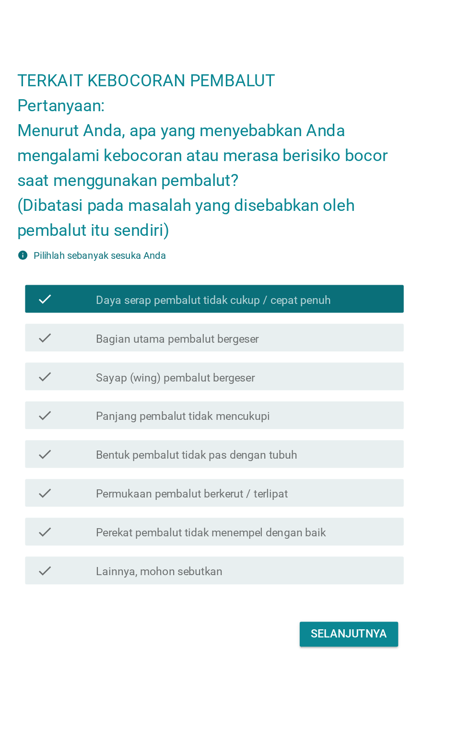
click at [298, 350] on div "check_box_outline_blank Bagian utama pembalut bergeser" at bounding box center [258, 344] width 205 height 12
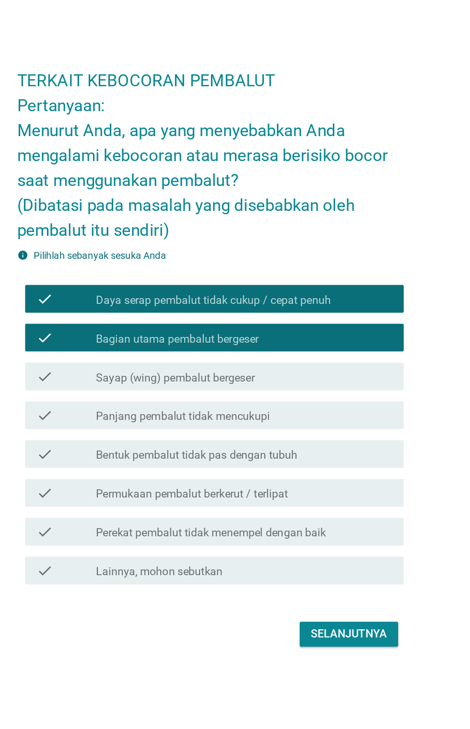
click at [294, 376] on div "check_box_outline_blank Sayap (wing) pembalut bergeser" at bounding box center [258, 371] width 205 height 12
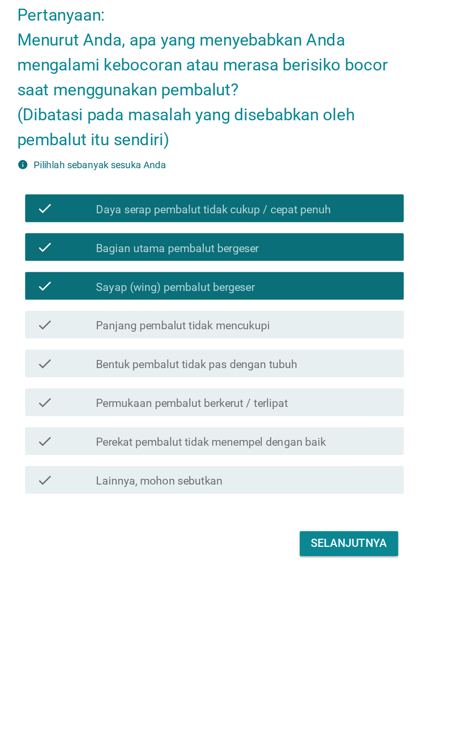
click at [301, 403] on div "check_box_outline_blank Panjang pembalut tidak mencukupi" at bounding box center [258, 398] width 205 height 12
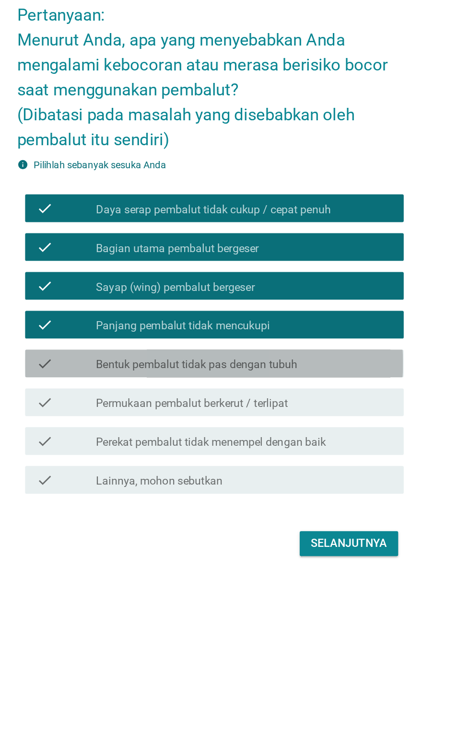
click at [292, 430] on label "Bentuk pembalut tidak pas dengan tubuh" at bounding box center [226, 426] width 140 height 10
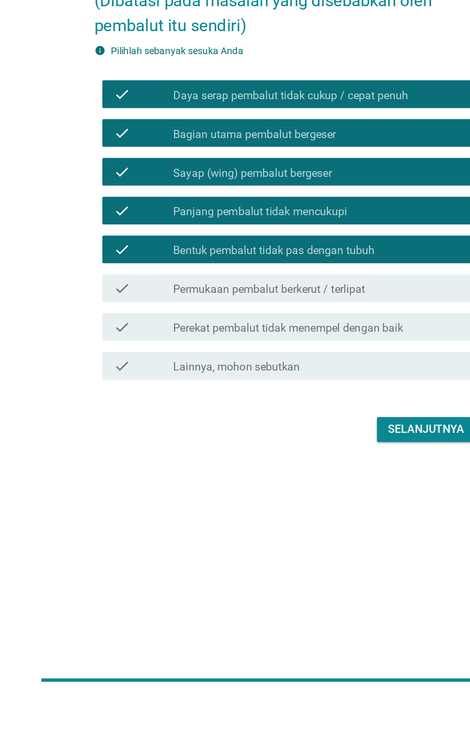
scroll to position [15, 0]
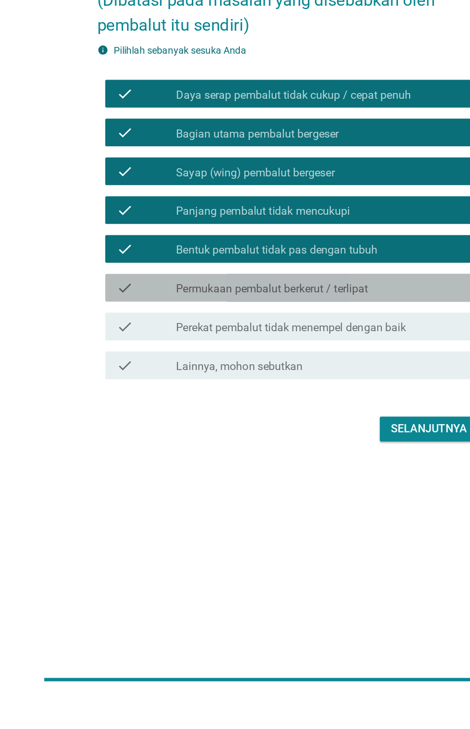
click at [265, 452] on label "Permukaan pembalut berkerut / terlipat" at bounding box center [222, 448] width 133 height 10
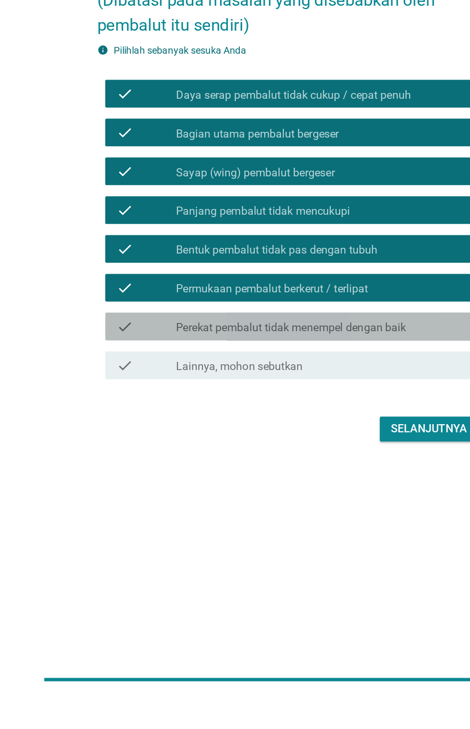
click at [275, 479] on label "Perekat pembalut tidak menempel dengan baik" at bounding box center [235, 474] width 159 height 10
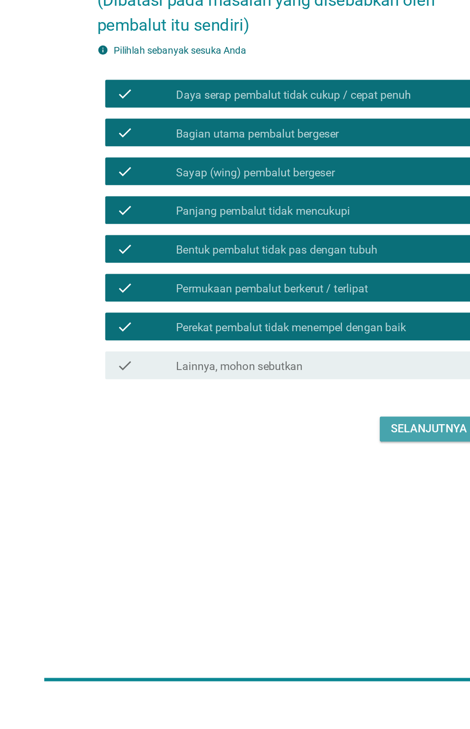
click at [304, 553] on button "Selanjutnya" at bounding box center [331, 544] width 68 height 17
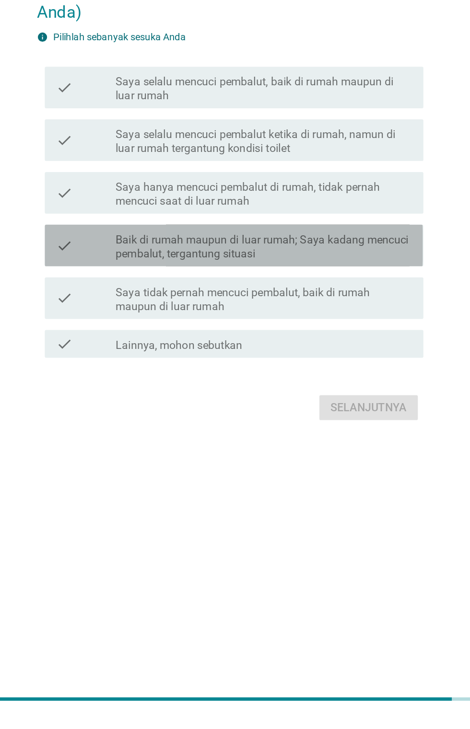
scroll to position [62, 0]
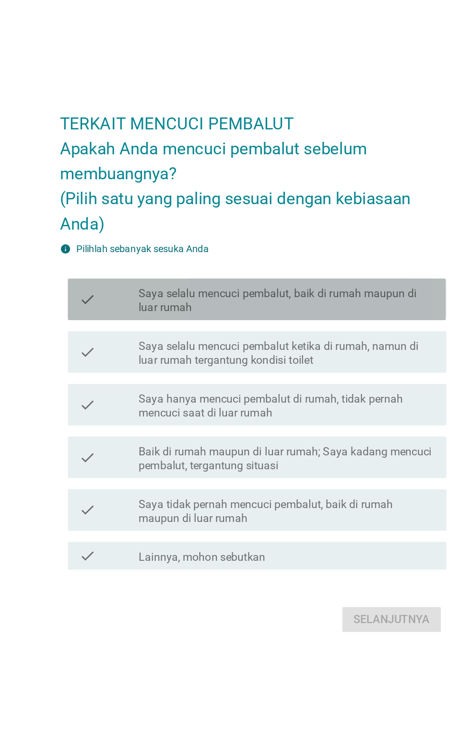
click at [282, 301] on label "Saya selalu mencuci pembalut, baik di rumah maupun di luar rumah" at bounding box center [258, 295] width 205 height 19
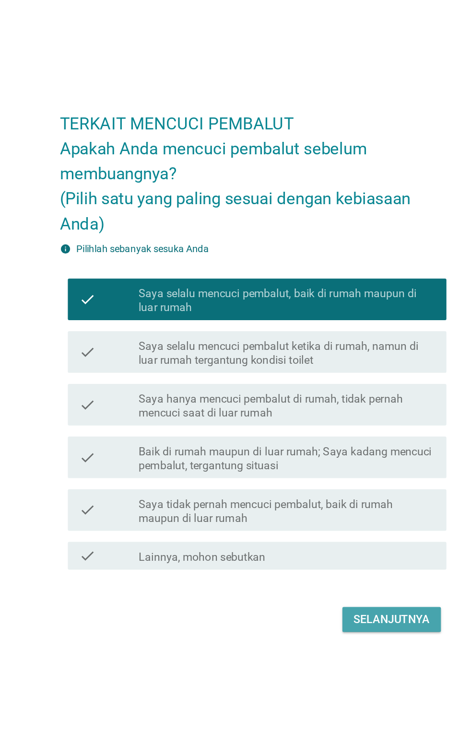
click at [307, 514] on div "Selanjutnya" at bounding box center [330, 516] width 53 height 12
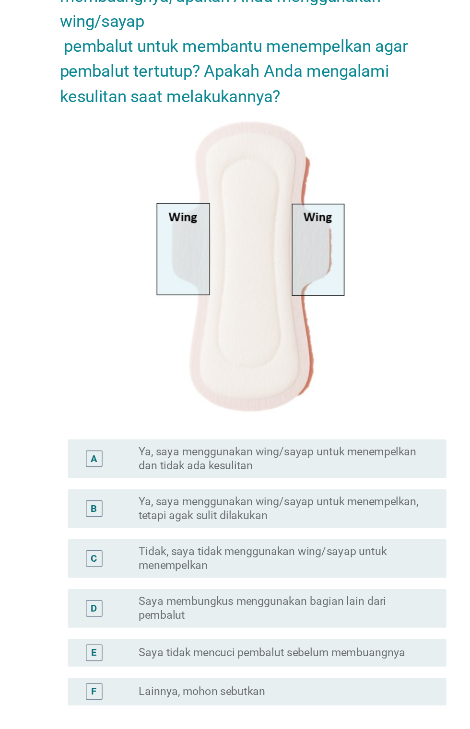
scroll to position [0, 0]
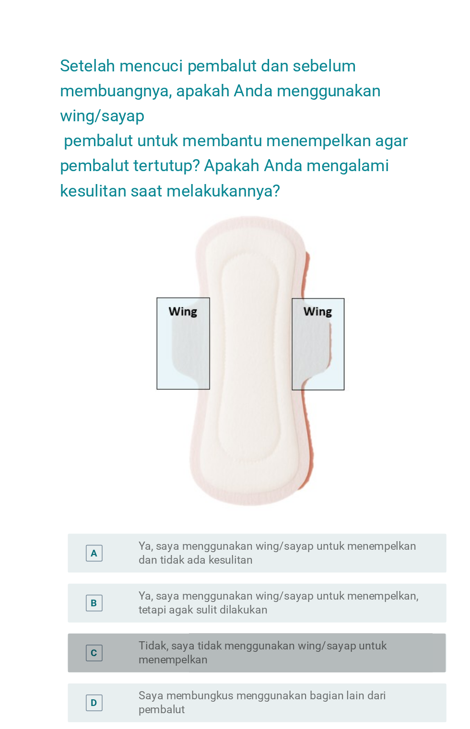
click at [180, 507] on label "Tidak, saya tidak menggunakan wing/sayap untuk menempelkan" at bounding box center [255, 497] width 198 height 19
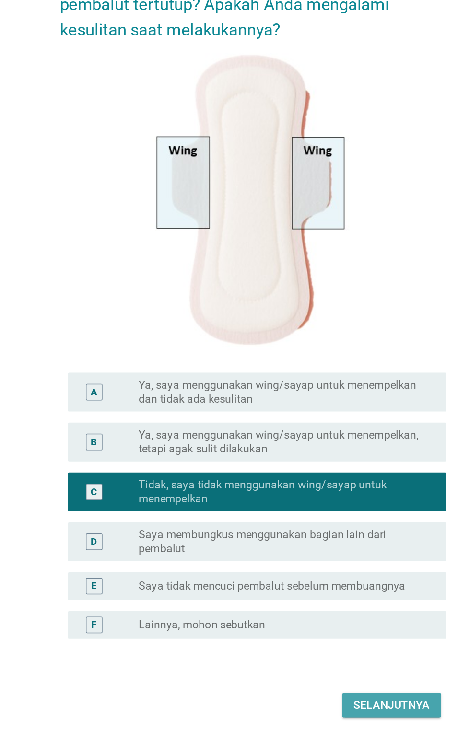
click at [327, 654] on button "Selanjutnya" at bounding box center [331, 644] width 68 height 17
